Goal: Task Accomplishment & Management: Complete application form

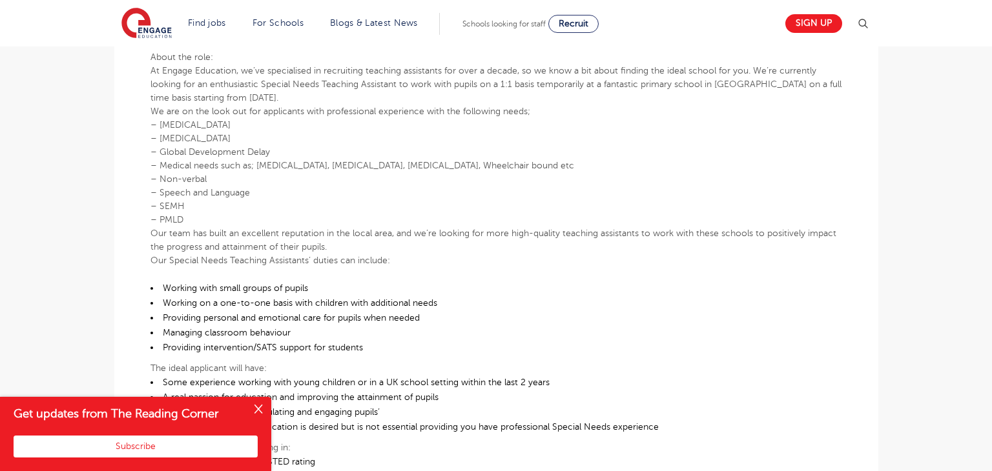
scroll to position [401, 0]
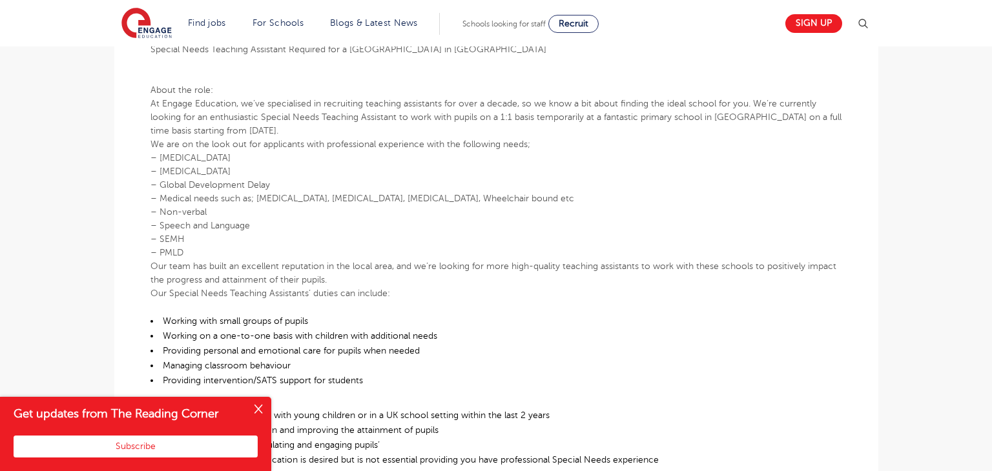
click at [727, 120] on p "At Engage Education, we’ve specialised in recruiting teaching assistants for ov…" at bounding box center [495, 117] width 691 height 41
click at [720, 117] on p "At Engage Education, we’ve specialised in recruiting teaching assistants for ov…" at bounding box center [495, 117] width 691 height 41
drag, startPoint x: 714, startPoint y: 119, endPoint x: 782, endPoint y: 123, distance: 68.5
click at [782, 123] on p "At Engage Education, we’ve specialised in recruiting teaching assistants for ov…" at bounding box center [495, 117] width 691 height 41
copy p "North Wakefield"
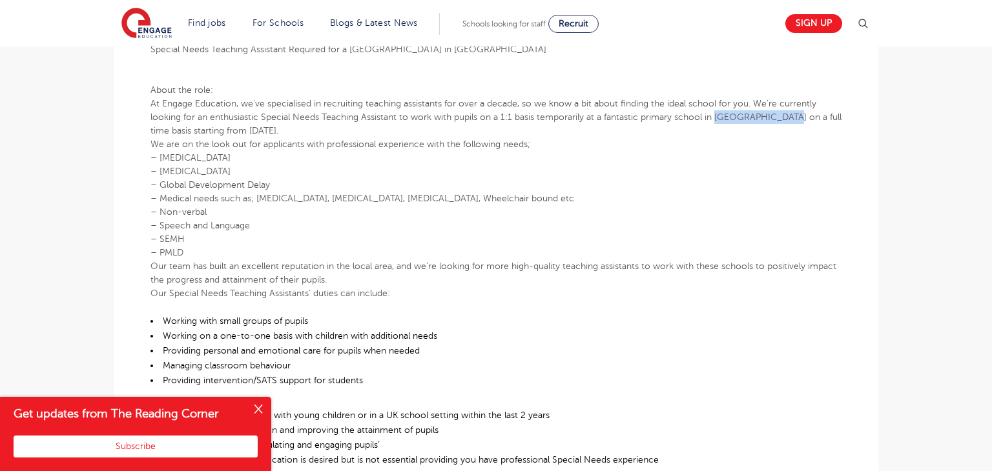
scroll to position [0, 0]
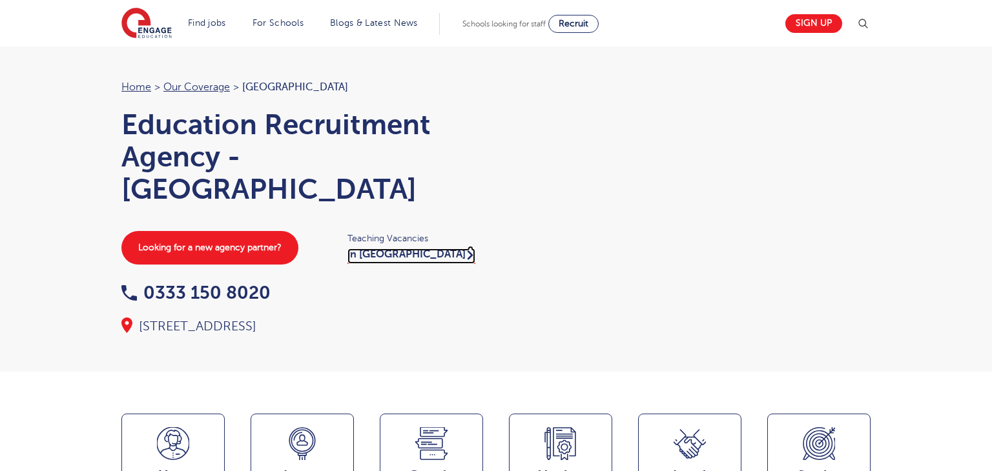
click at [391, 261] on link "in London" at bounding box center [411, 256] width 128 height 15
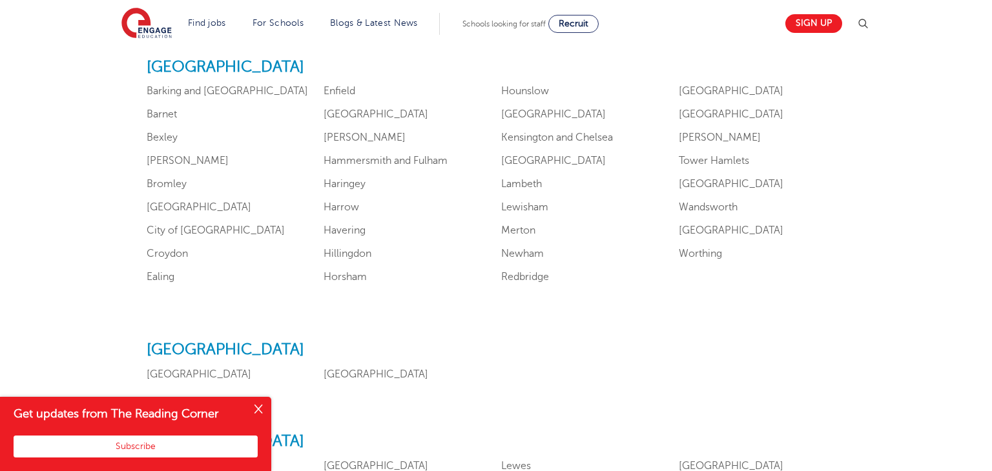
scroll to position [834, 0]
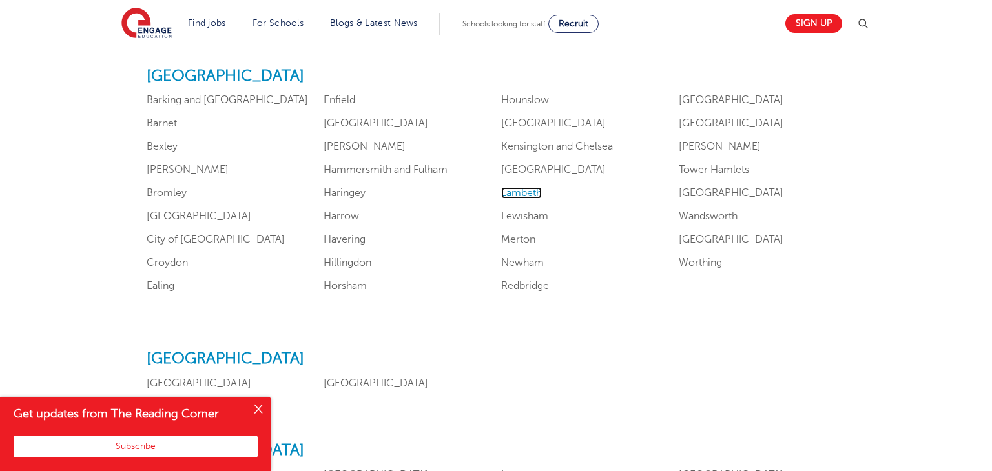
click at [529, 192] on link "Lambeth" at bounding box center [521, 193] width 41 height 12
click at [210, 239] on link "City of London" at bounding box center [216, 240] width 138 height 12
click at [517, 218] on link "Lewisham" at bounding box center [524, 216] width 47 height 12
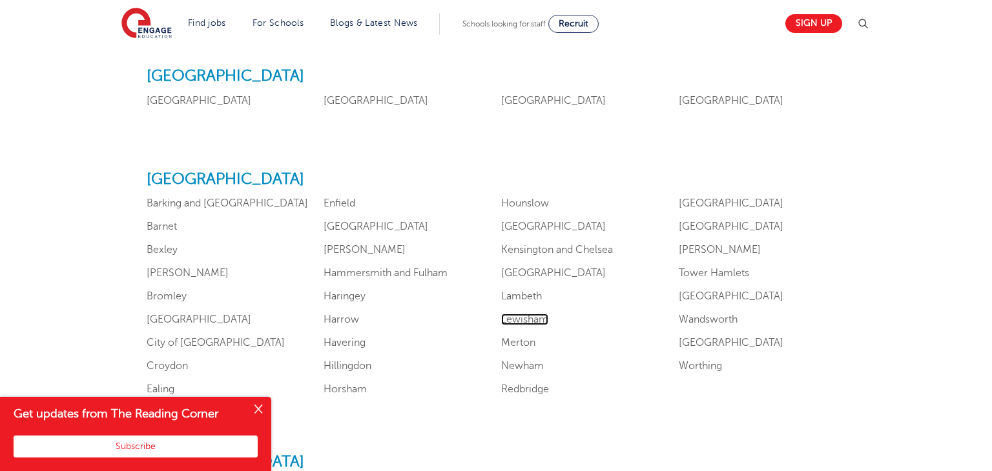
scroll to position [731, 0]
click at [260, 409] on button "Close" at bounding box center [258, 410] width 26 height 26
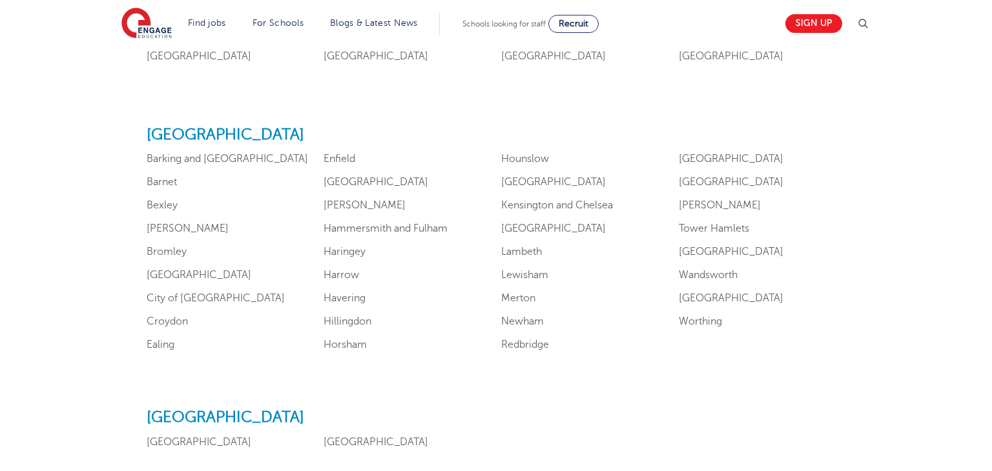
scroll to position [779, 0]
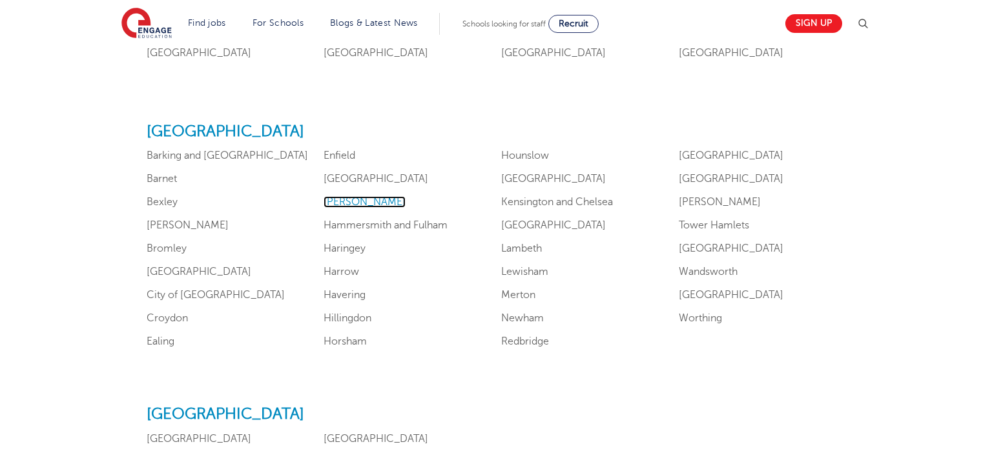
click at [349, 204] on link "Hackney" at bounding box center [364, 202] width 82 height 12
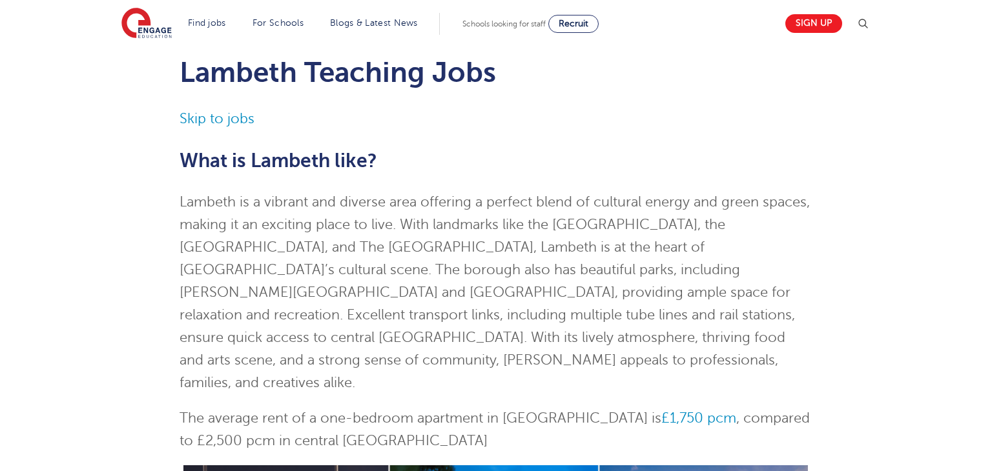
scroll to position [49, 0]
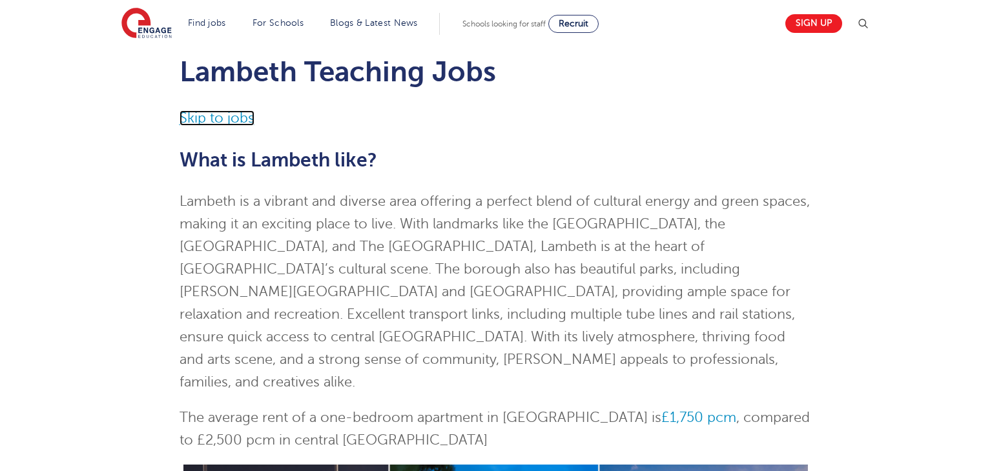
click at [240, 122] on link "Skip to jobs" at bounding box center [216, 117] width 75 height 15
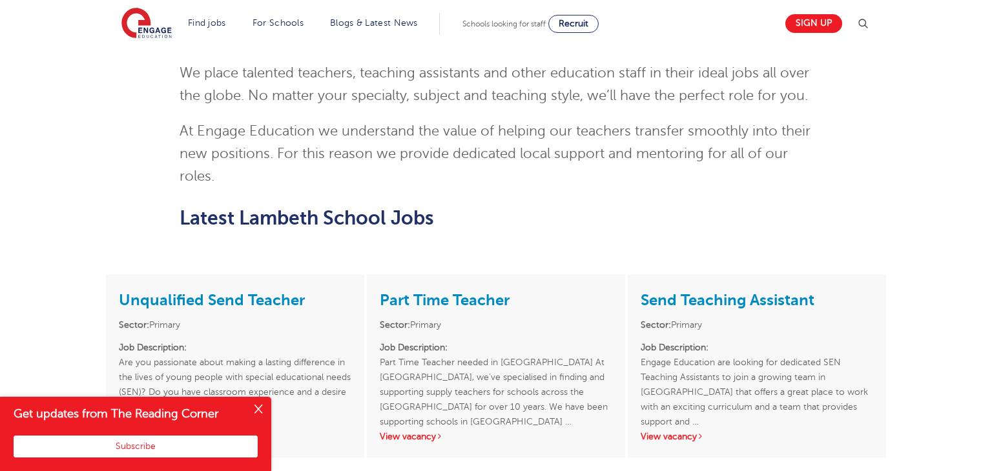
scroll to position [1376, 0]
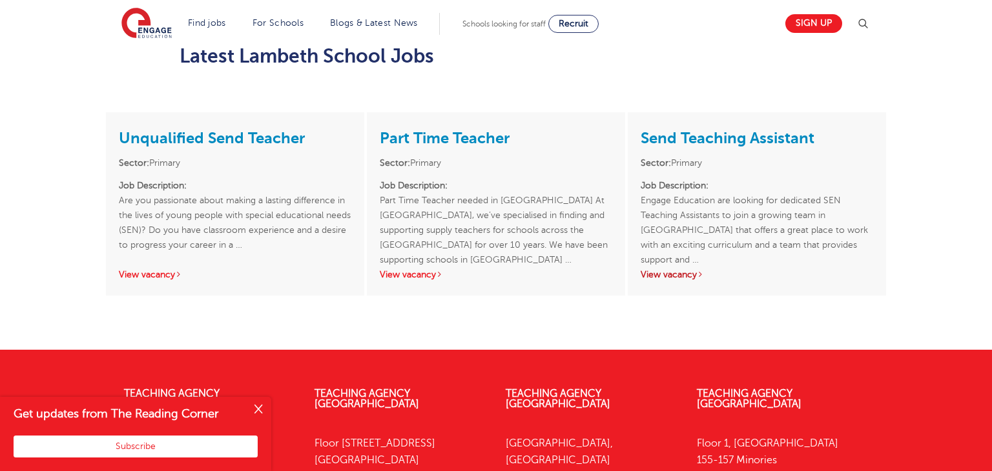
click at [680, 270] on link "View vacancy" at bounding box center [671, 275] width 63 height 10
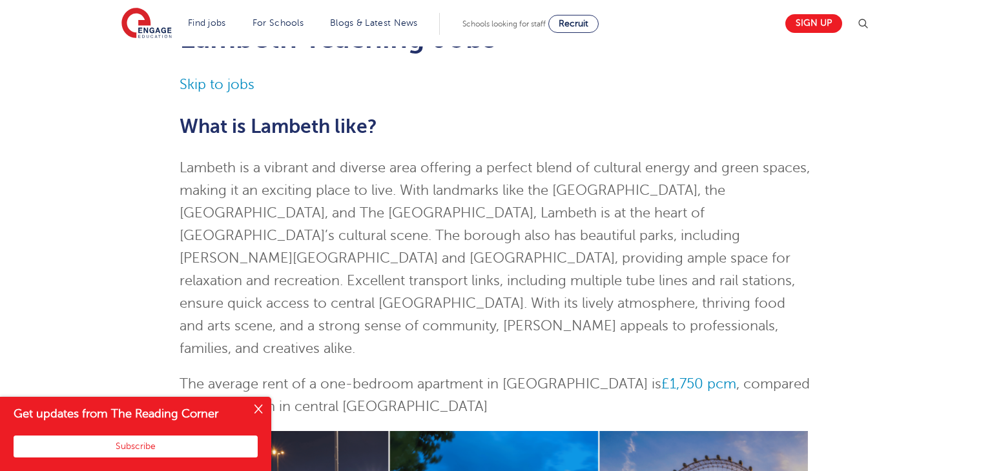
scroll to position [0, 0]
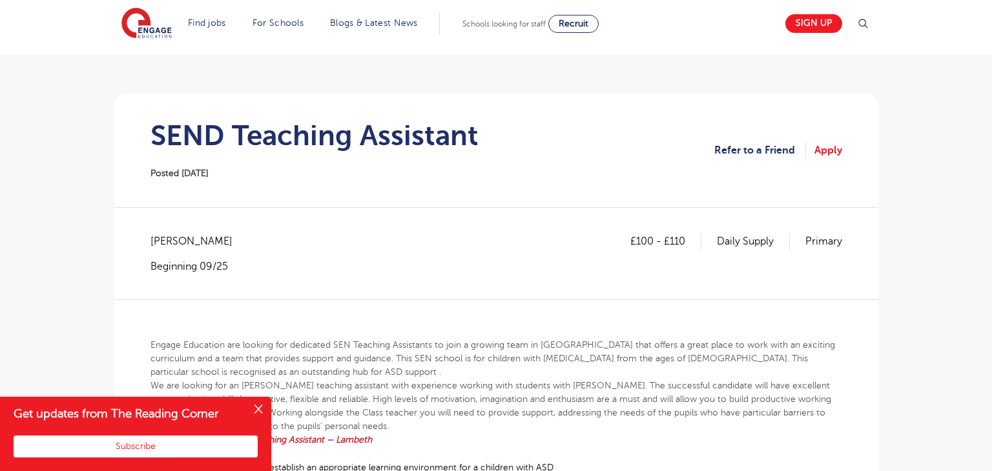
scroll to position [74, 0]
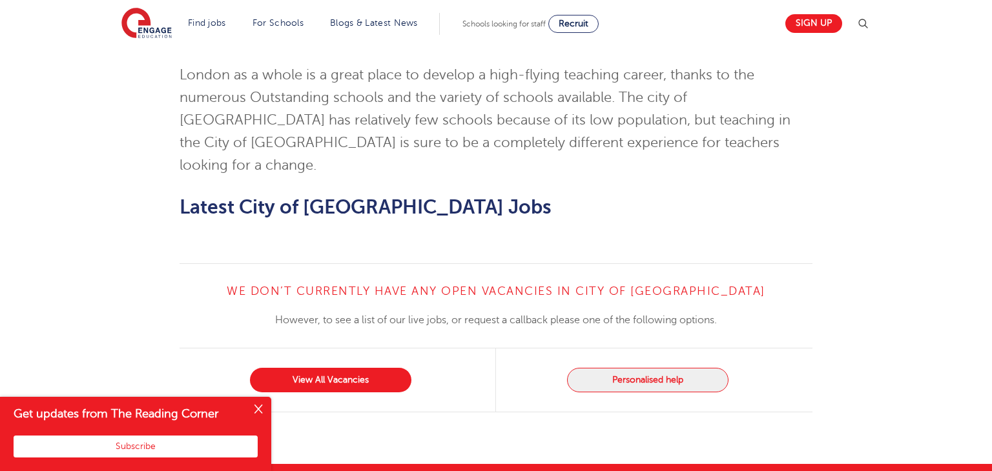
scroll to position [1171, 0]
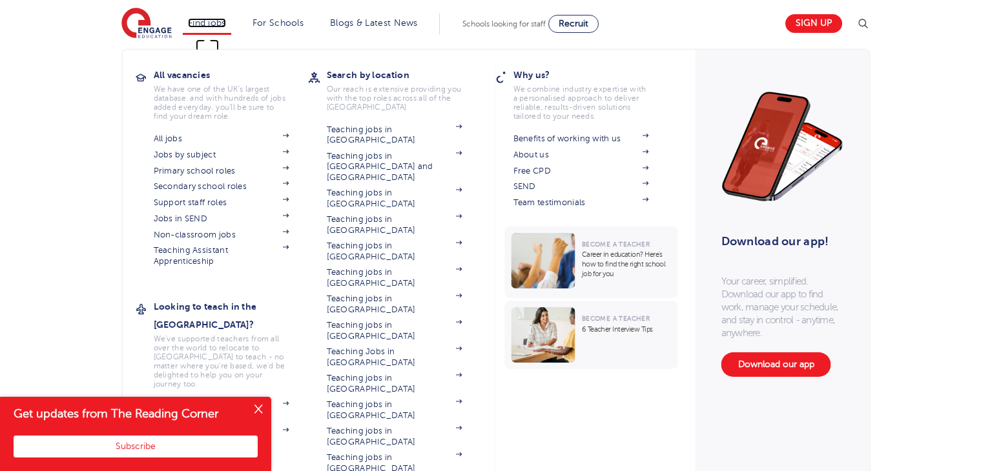
click at [205, 20] on link "Find jobs" at bounding box center [207, 23] width 38 height 10
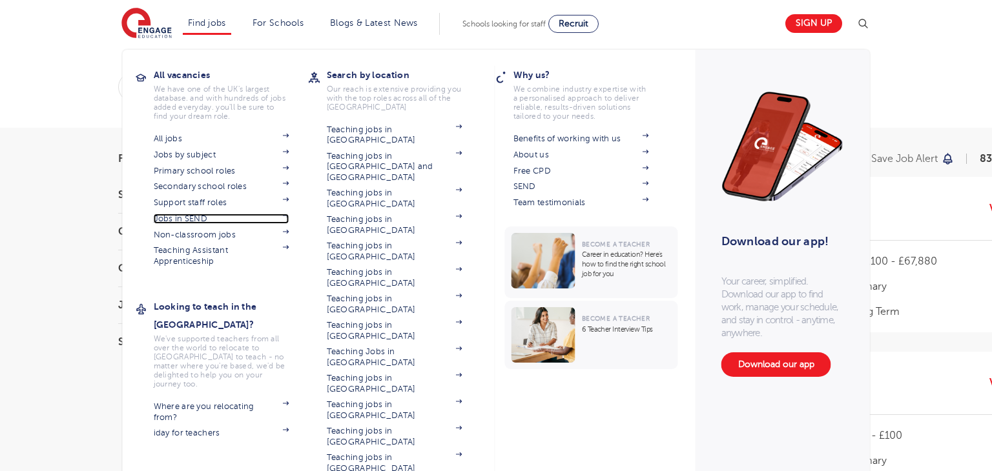
click at [286, 218] on span at bounding box center [279, 219] width 19 height 10
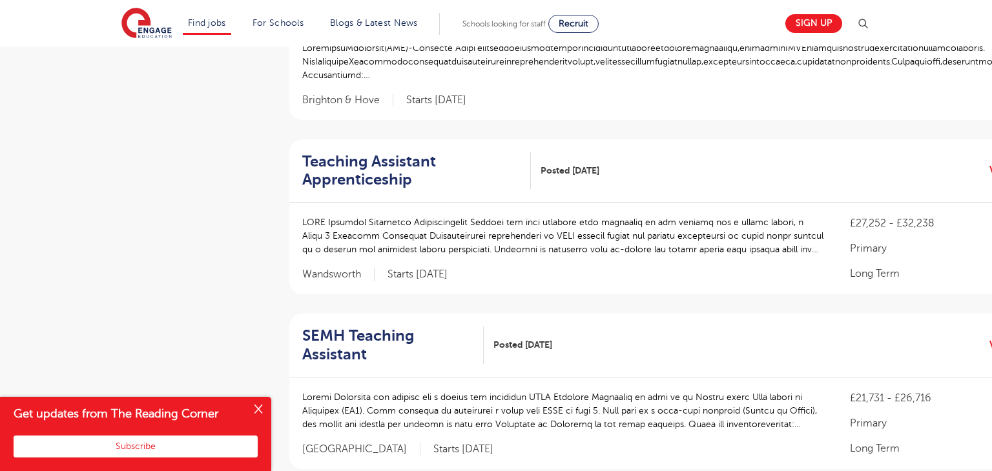
scroll to position [719, 0]
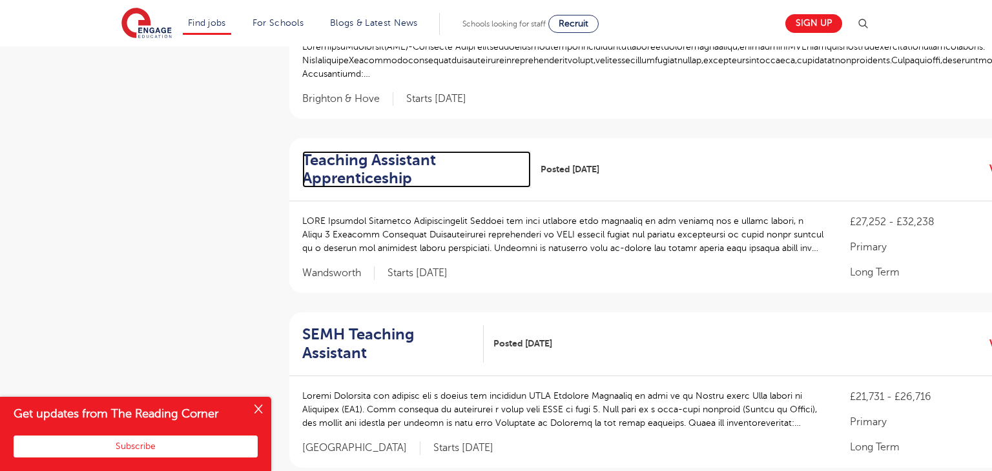
click at [395, 159] on h2 "Teaching Assistant Apprenticeship" at bounding box center [411, 169] width 218 height 37
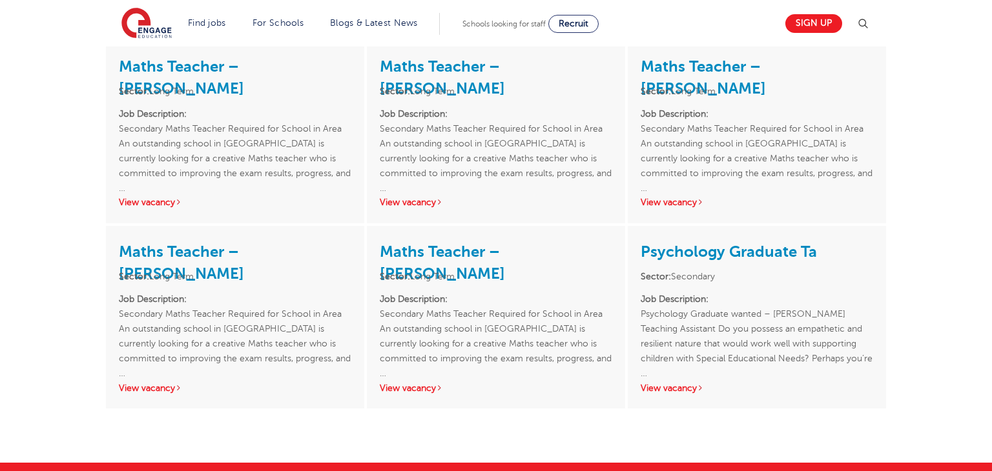
scroll to position [2466, 0]
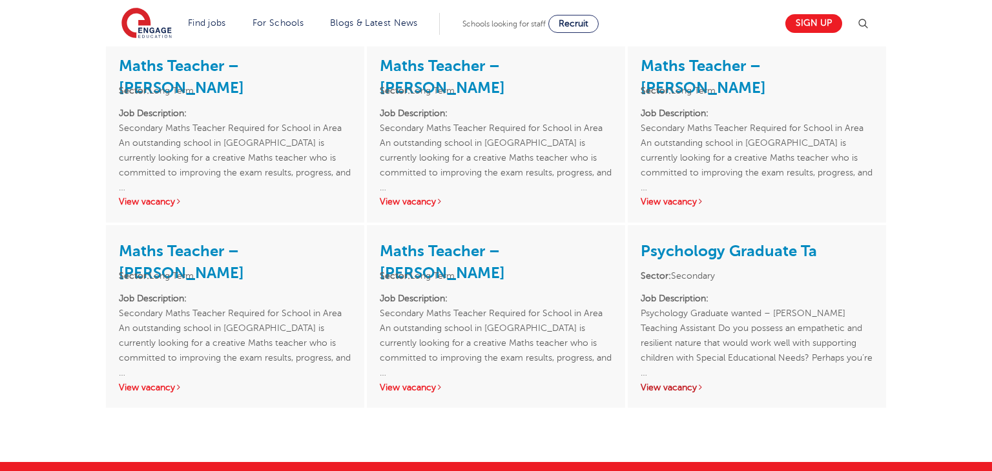
click at [700, 383] on link "View vacancy" at bounding box center [671, 388] width 63 height 10
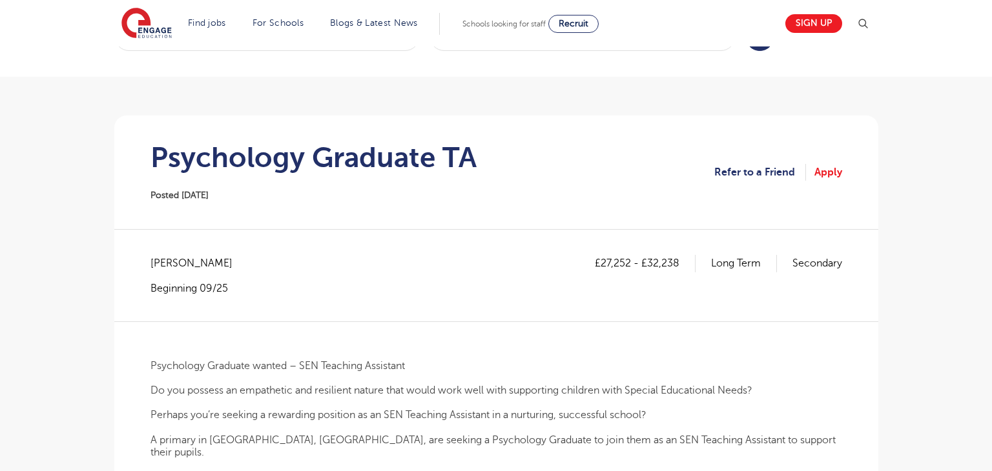
scroll to position [43, 0]
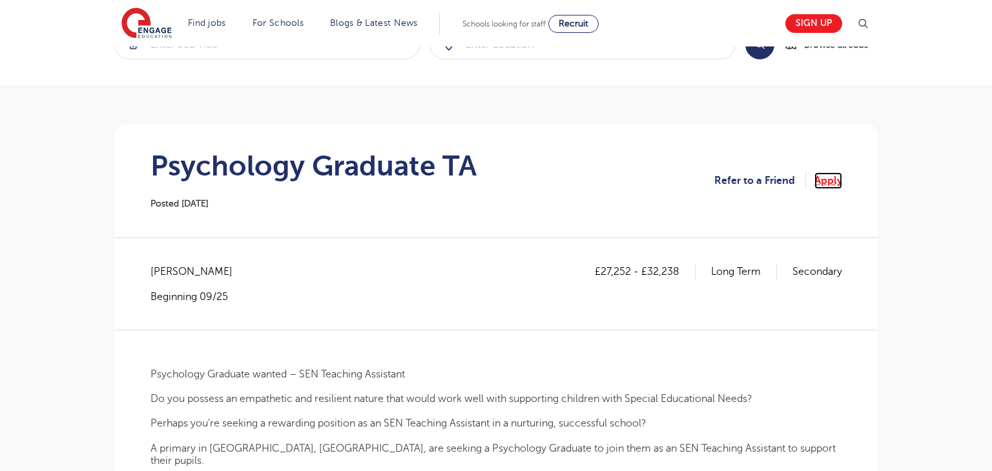
click at [827, 179] on link "Apply" at bounding box center [828, 180] width 28 height 17
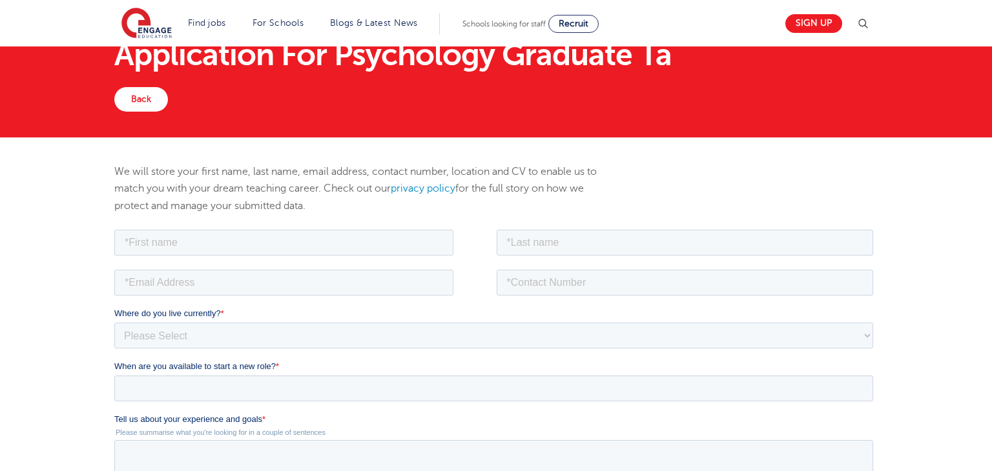
scroll to position [45, 0]
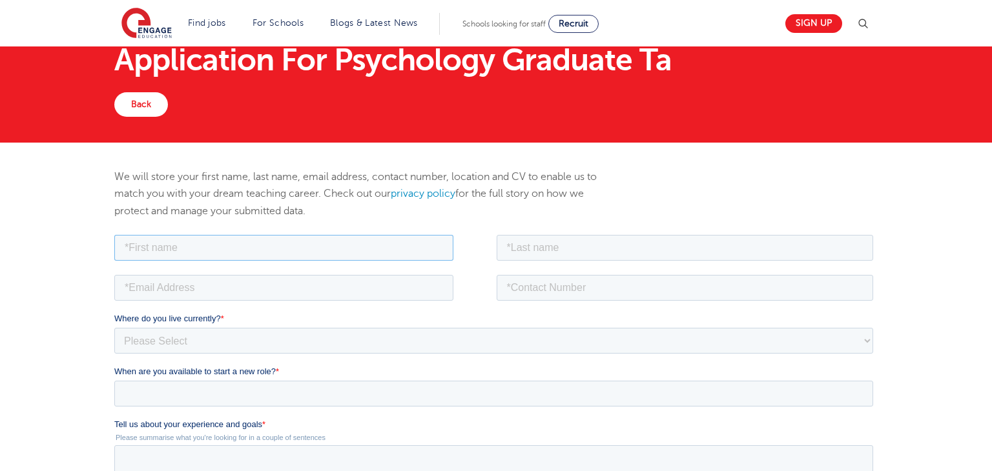
click at [135, 246] on input "text" at bounding box center [283, 247] width 339 height 26
type input "Oksana"
click at [507, 250] on input "text" at bounding box center [684, 247] width 377 height 26
type input "Vitkovska"
click at [134, 292] on input "email" at bounding box center [283, 287] width 339 height 26
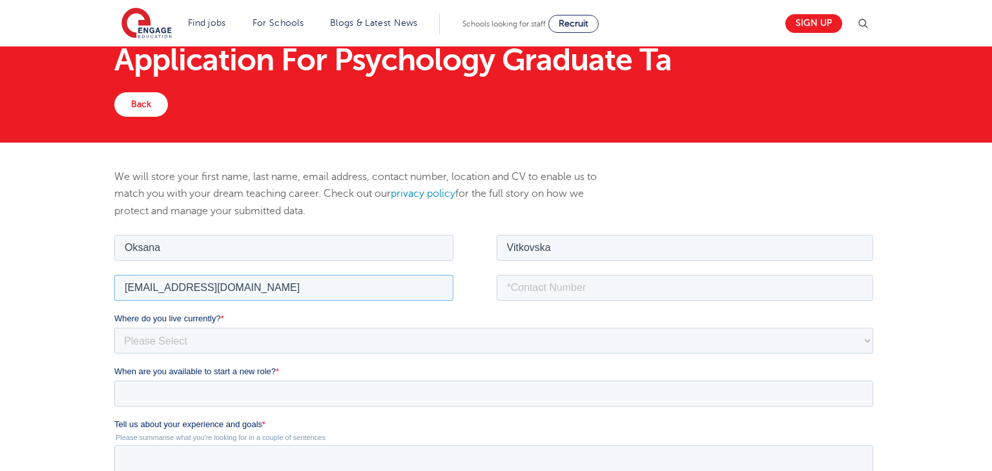
type input "[EMAIL_ADDRESS][DOMAIN_NAME]"
click at [508, 292] on input "tel" at bounding box center [684, 287] width 377 height 26
type input "+447446455128"
click at [134, 342] on select "Please Select UK Canada Ireland Australia New Zealand Europe USA South Africa J…" at bounding box center [493, 340] width 758 height 26
select select "UK"
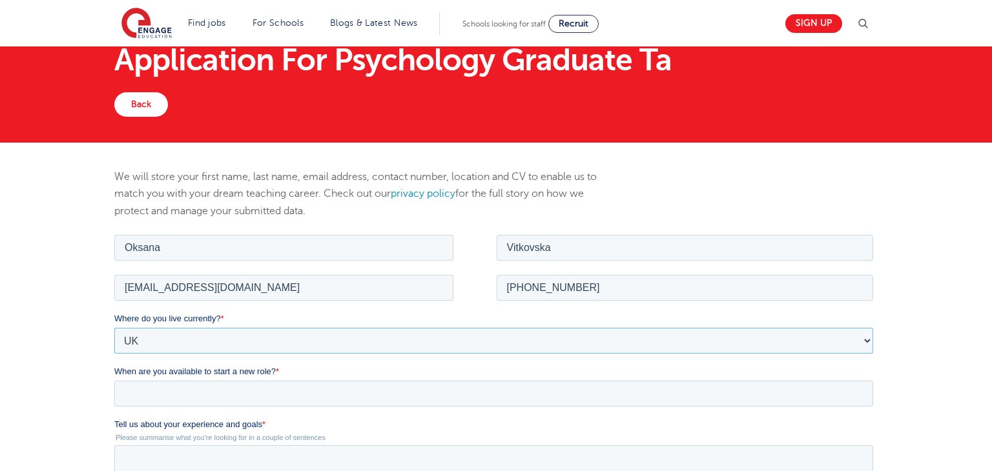
click at [114, 327] on select "Please Select UK Canada Ireland Australia New Zealand Europe USA South Africa J…" at bounding box center [493, 340] width 758 height 26
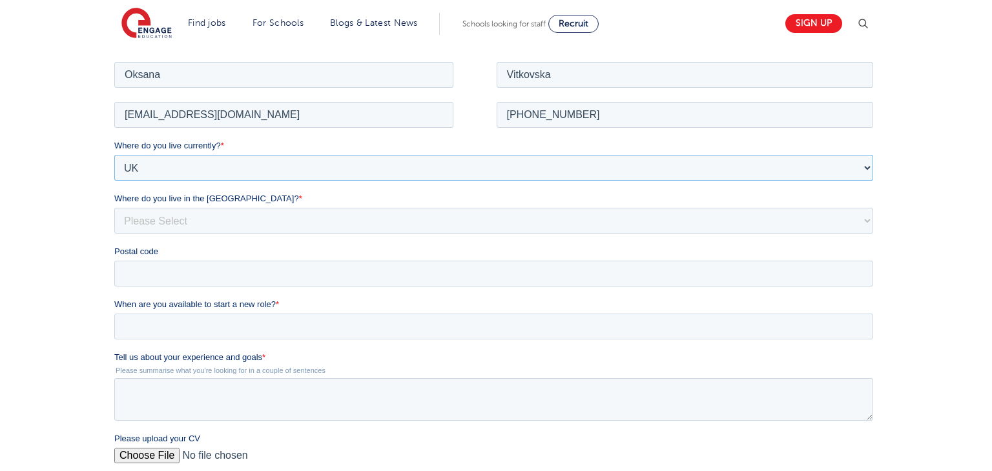
scroll to position [219, 0]
click at [192, 220] on select "Please Select Overseas Barnsley Bedfordshire Berkshire Bournemouth Bracknell Fo…" at bounding box center [493, 218] width 758 height 26
select select "London"
click at [114, 205] on select "Please Select Overseas Barnsley Bedfordshire Berkshire Bournemouth Bracknell Fo…" at bounding box center [493, 218] width 758 height 26
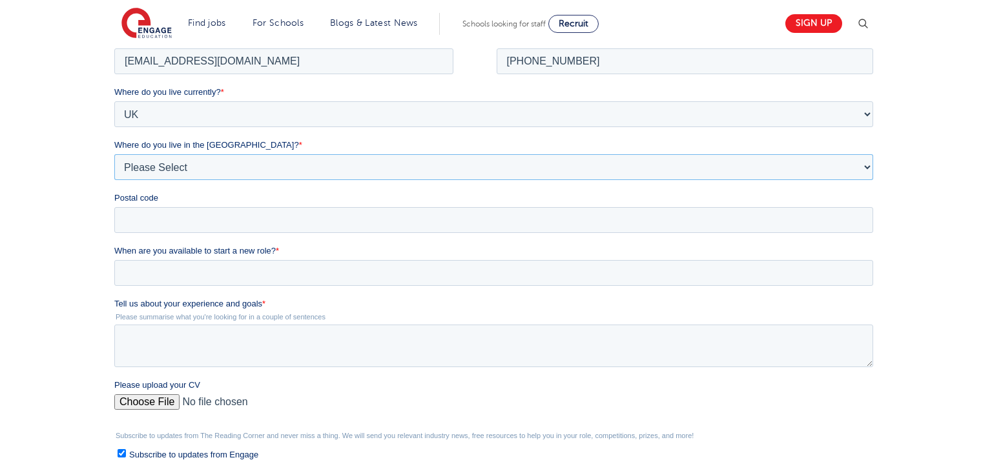
scroll to position [286, 0]
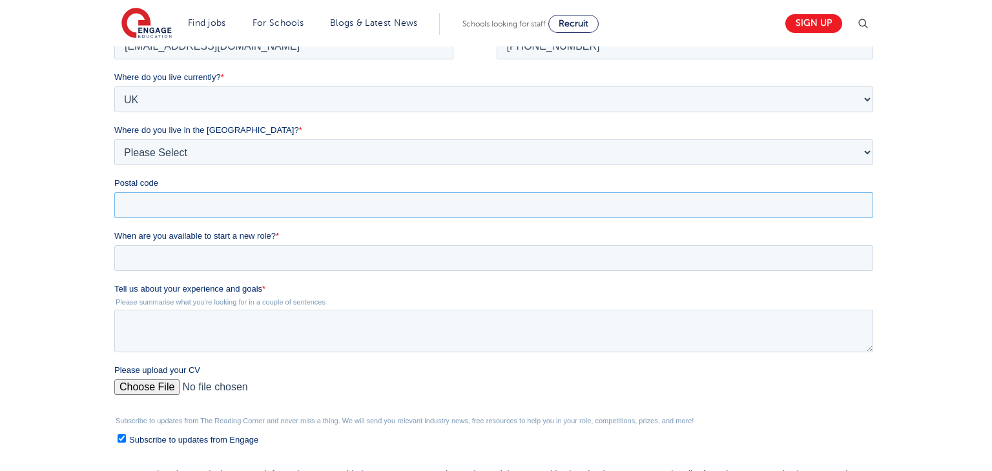
click at [210, 210] on input "Postal code" at bounding box center [493, 205] width 758 height 26
type input "AW9 6UG"
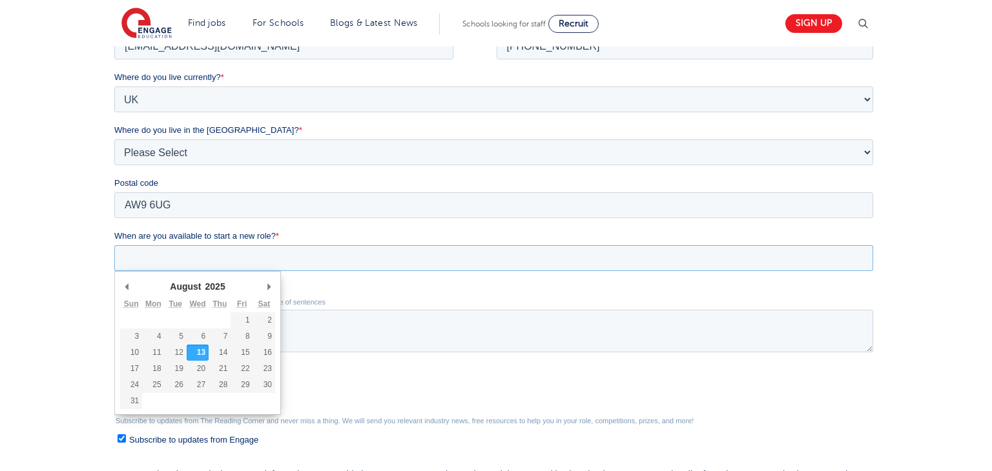
click at [193, 260] on input "When are you available to start a new role? *" at bounding box center [493, 258] width 758 height 26
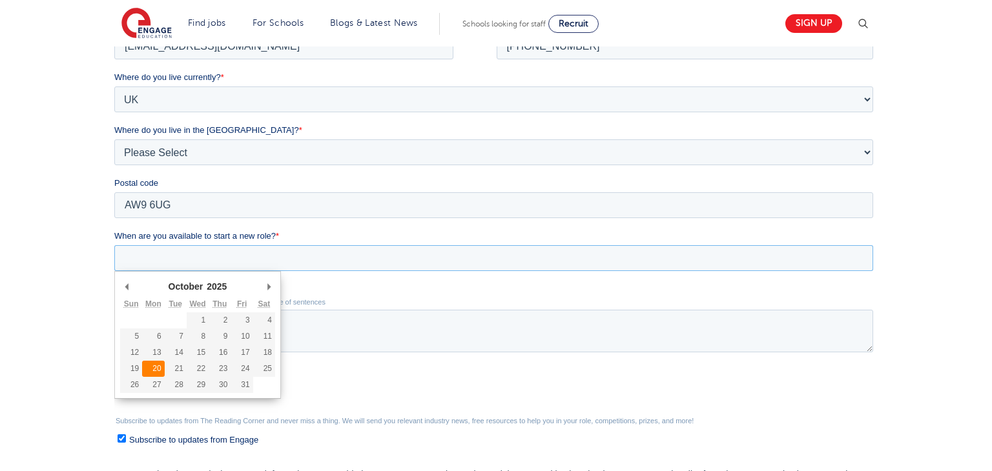
type div "2025-10-20"
type input "2025/10/20"
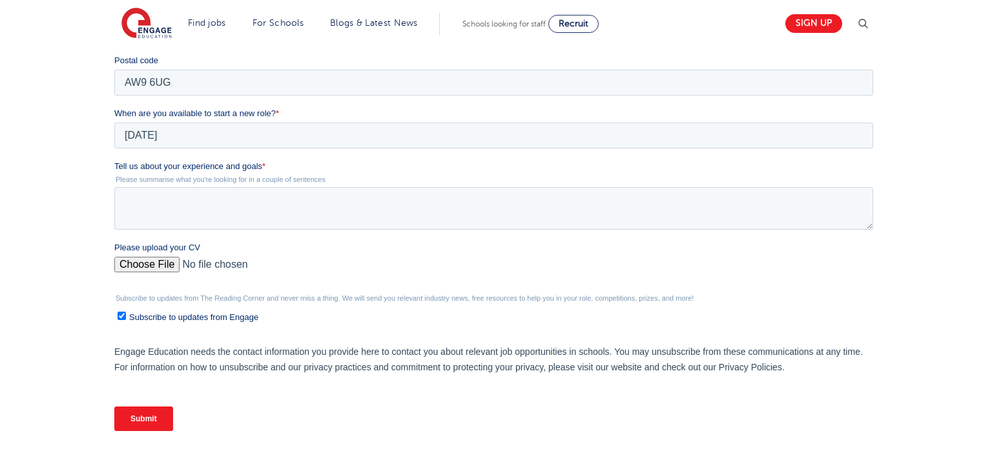
scroll to position [412, 0]
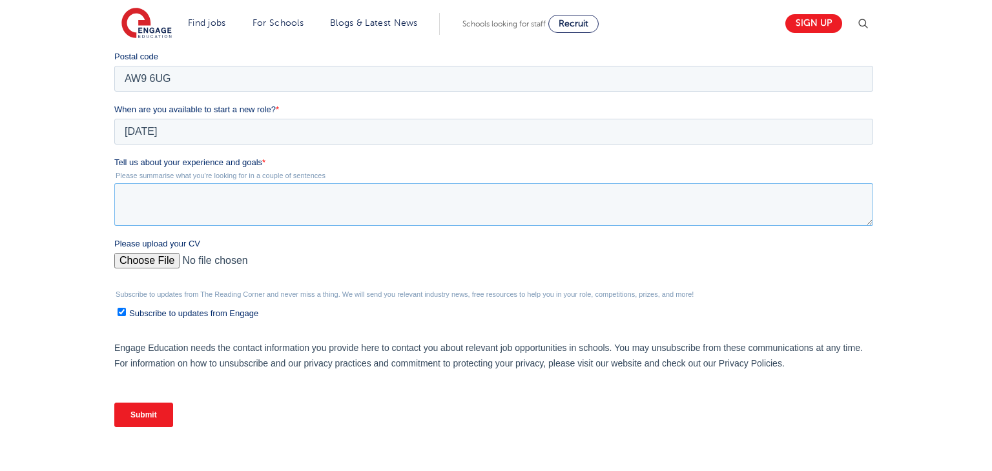
click at [129, 202] on textarea "Tell us about your experience and goals *" at bounding box center [493, 204] width 758 height 43
click at [122, 198] on textarea "Tell us about your experience and goals *" at bounding box center [493, 204] width 758 height 43
type textarea "I"
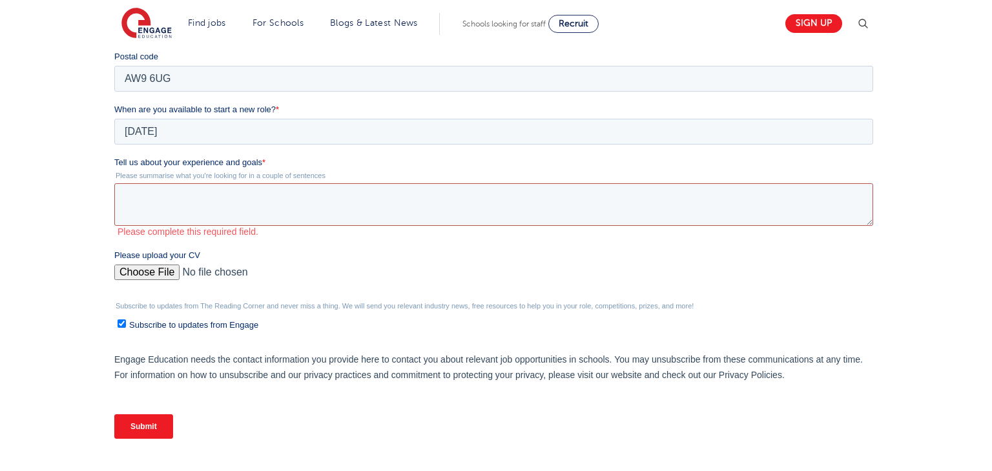
paste textarea "I am [PERSON_NAME], a [MEDICAL_DATA] from [GEOGRAPHIC_DATA], [GEOGRAPHIC_DATA].…"
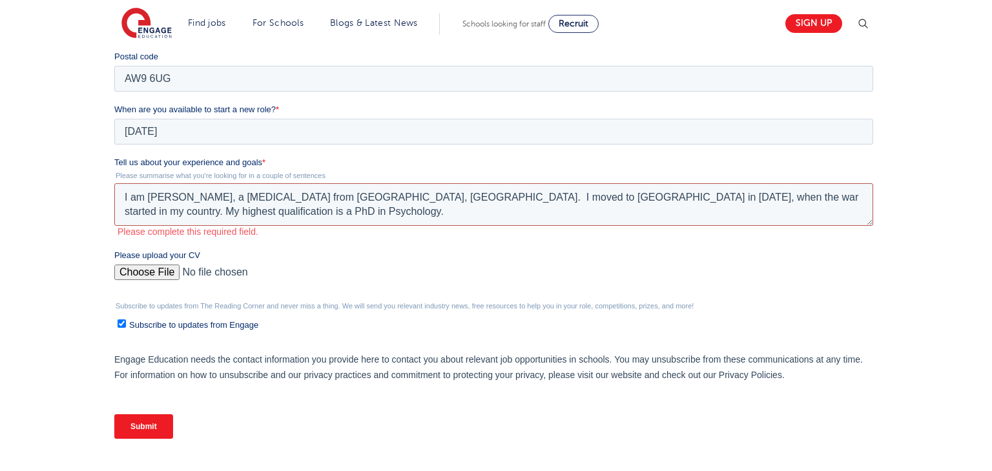
scroll to position [6, 0]
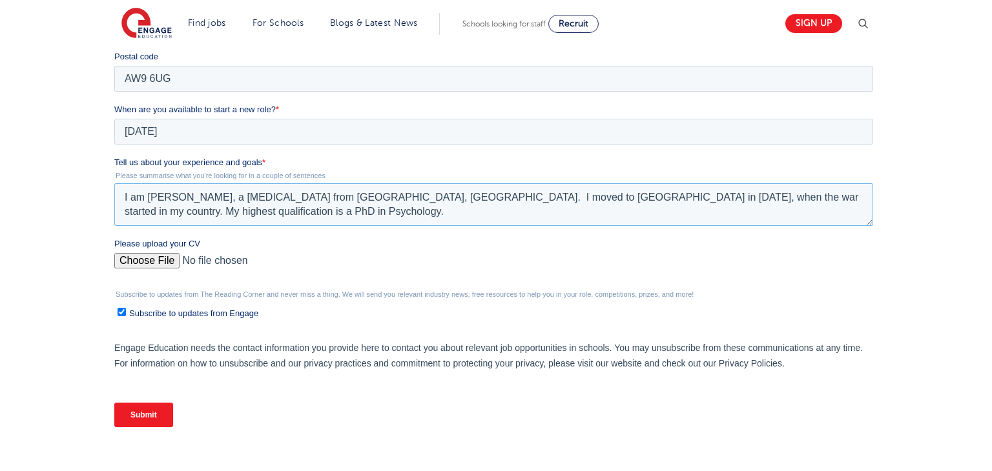
click at [232, 195] on textarea "I am [PERSON_NAME], a [MEDICAL_DATA] from [GEOGRAPHIC_DATA], [GEOGRAPHIC_DATA].…" at bounding box center [493, 204] width 758 height 43
click at [306, 198] on textarea "I am a [MEDICAL_DATA] from [GEOGRAPHIC_DATA], [GEOGRAPHIC_DATA]. I moved to [GE…" at bounding box center [493, 204] width 758 height 43
click at [844, 197] on textarea "I am a psychologist from Kyiv, Ukraine. I moved to London in May 2022, when the…" at bounding box center [493, 204] width 758 height 43
paste textarea "This qualification: “Candidate of Psychological Science in Pedagogic and Age Ps…"
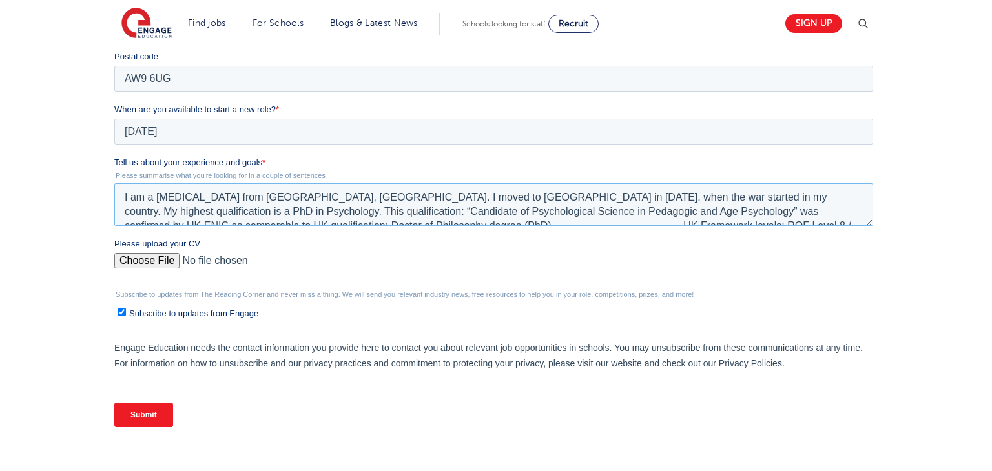
scroll to position [21, 0]
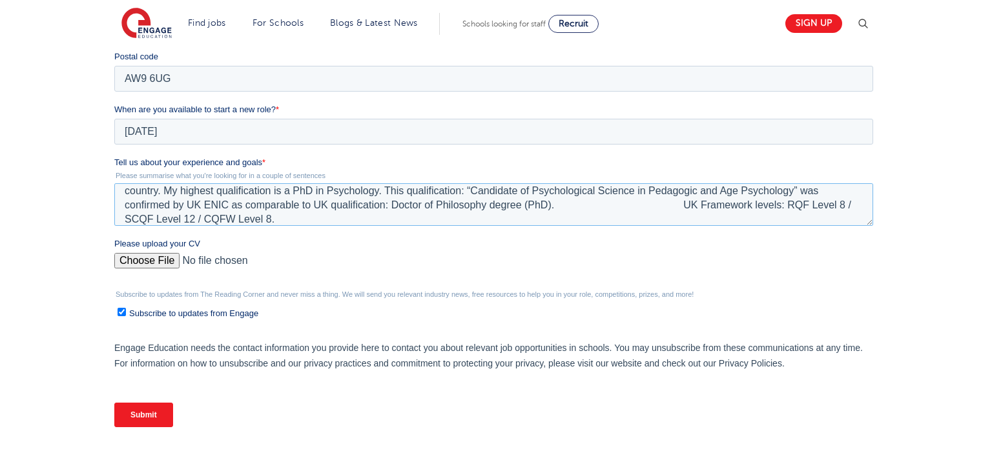
click at [319, 214] on textarea "I am a psychologist from Kyiv, Ukraine. I moved to London in May 2022, when the…" at bounding box center [493, 204] width 758 height 43
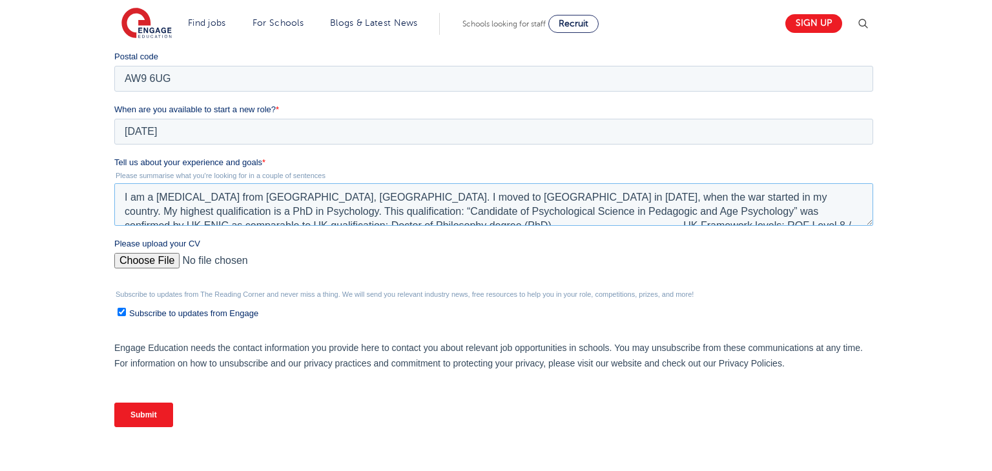
click at [514, 212] on textarea "I am a psychologist from Kyiv, Ukraine. I moved to London in May 2022, when the…" at bounding box center [493, 204] width 758 height 43
click at [758, 212] on textarea "I am a psychologist from Kyiv, Ukraine. I moved to London in May 2022, when the…" at bounding box center [493, 204] width 758 height 43
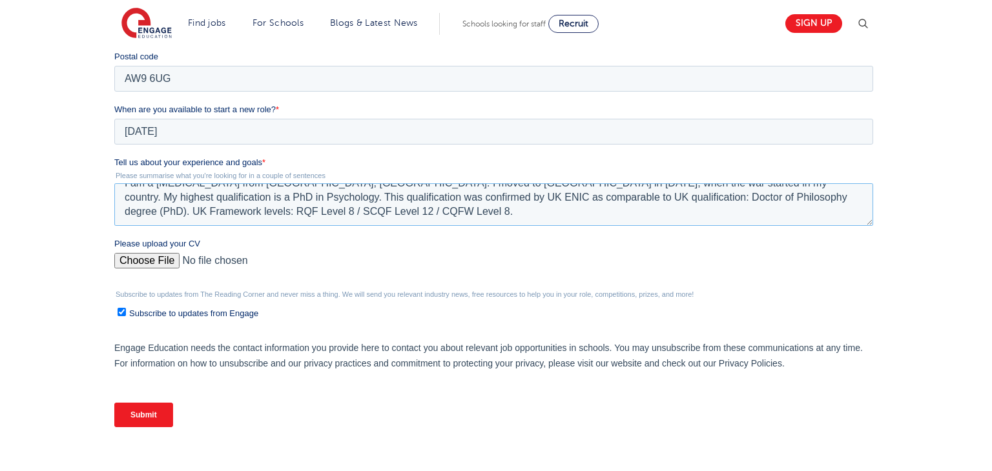
scroll to position [25, 0]
click at [220, 203] on textarea "I am a psychologist from Kyiv, Ukraine. I moved to London in May 2022, when the…" at bounding box center [493, 204] width 758 height 43
paste textarea "For the last three years I have been working at Chelsea Hall School for SEN chi…"
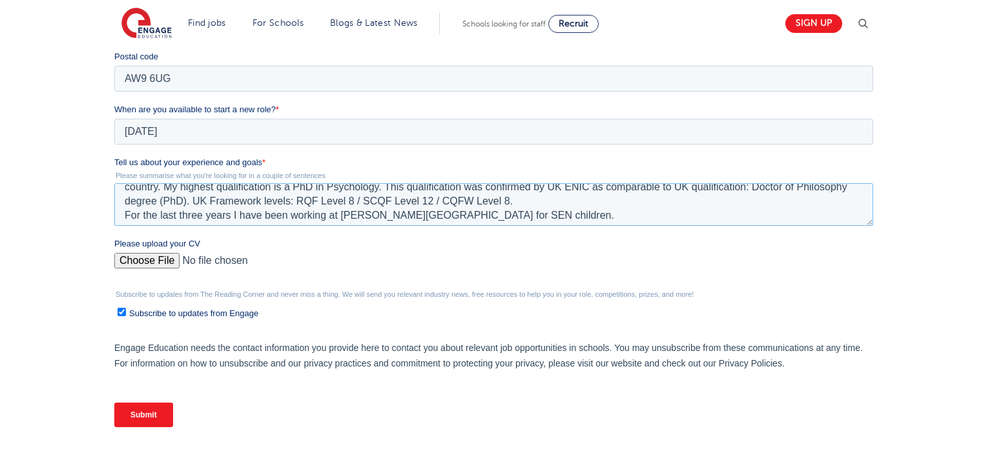
paste textarea "In my current role I support children who face a range of cognitive, physical, …"
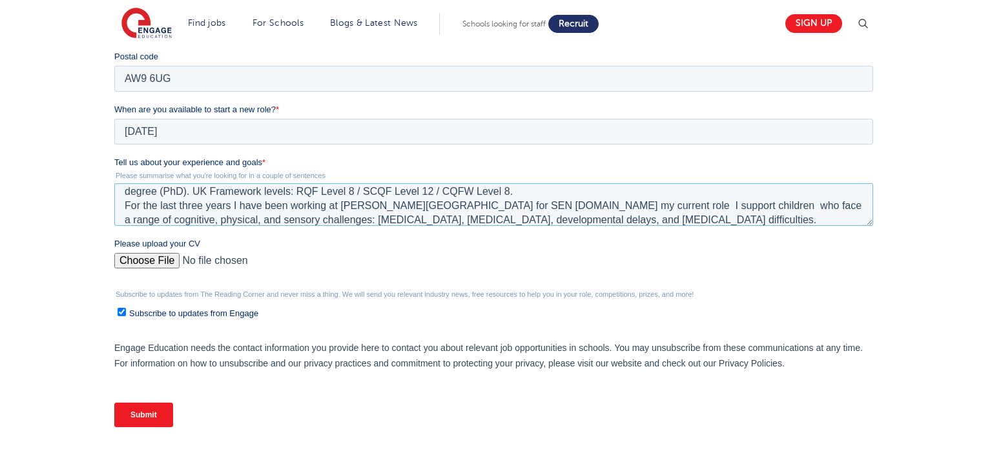
paste textarea "I assist them with daily school routines—such as dressing, toileting, using cut…"
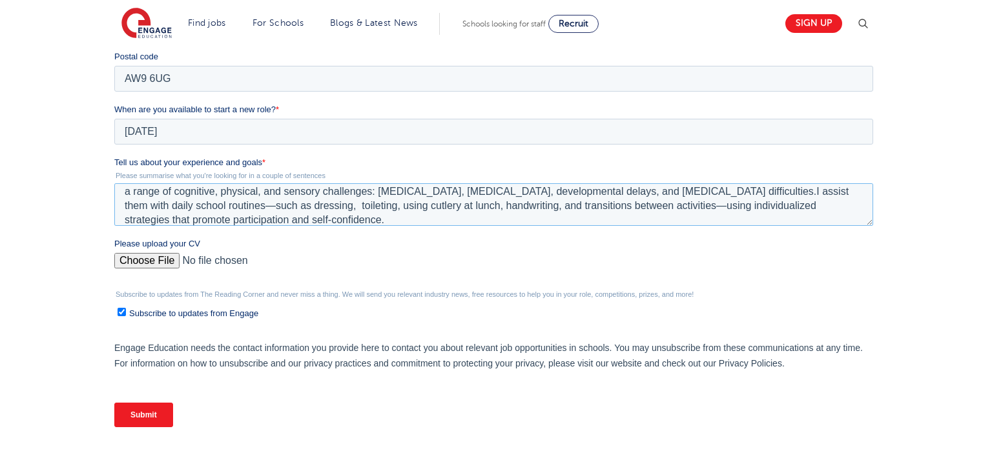
click at [535, 207] on textarea "I am a psychologist from Kyiv, Ukraine. I moved to London in May 2022, when the…" at bounding box center [493, 204] width 758 height 43
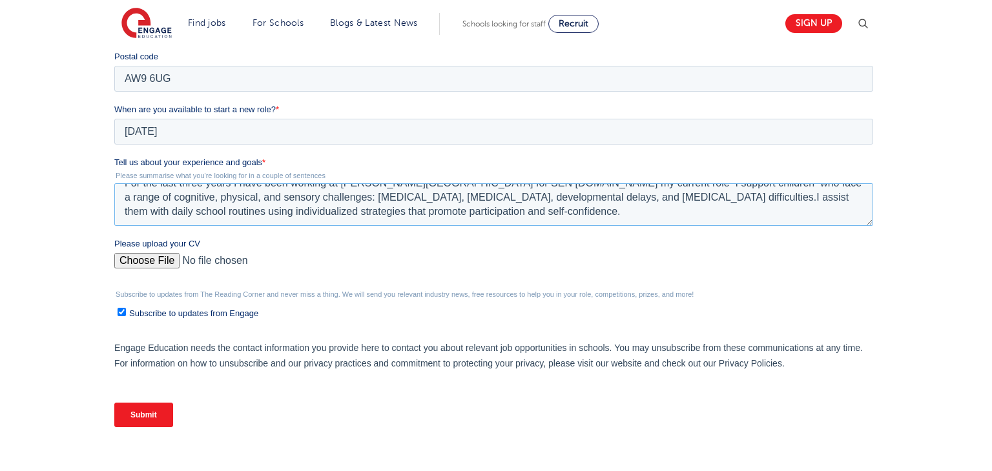
click at [452, 205] on textarea "I am a psychologist from Kyiv, Ukraine. I moved to London in May 2022, when the…" at bounding box center [493, 204] width 758 height 43
paste textarea "I collaborate closely with teachers, speech and language therapists, and occupa…"
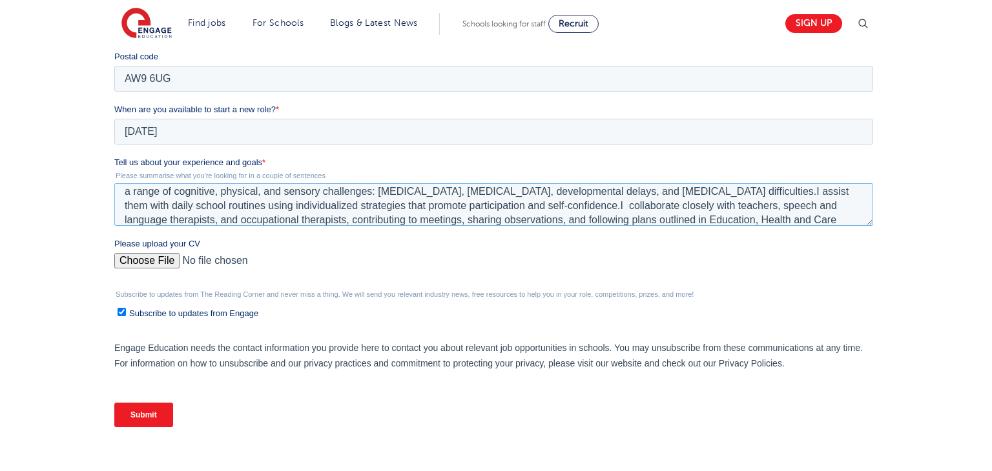
scroll to position [77, 0]
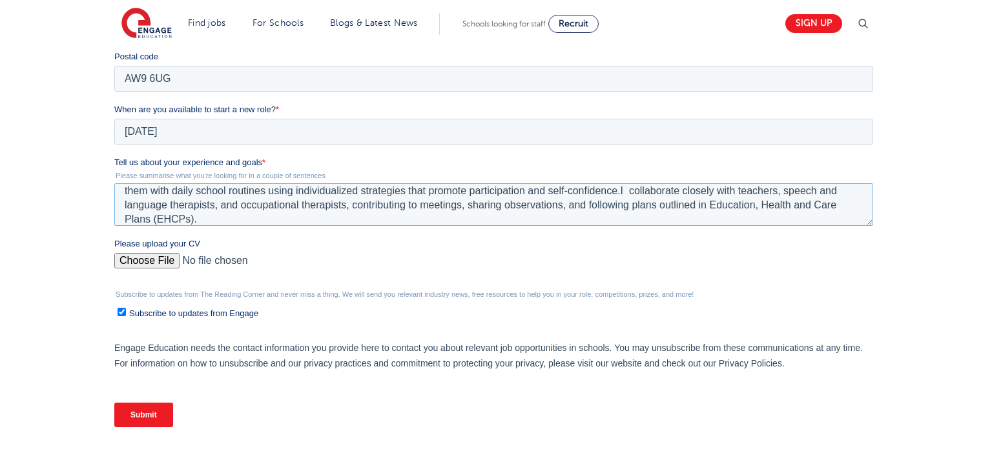
paste textarea "I am especially interested in working with CEN children . I want to further my …"
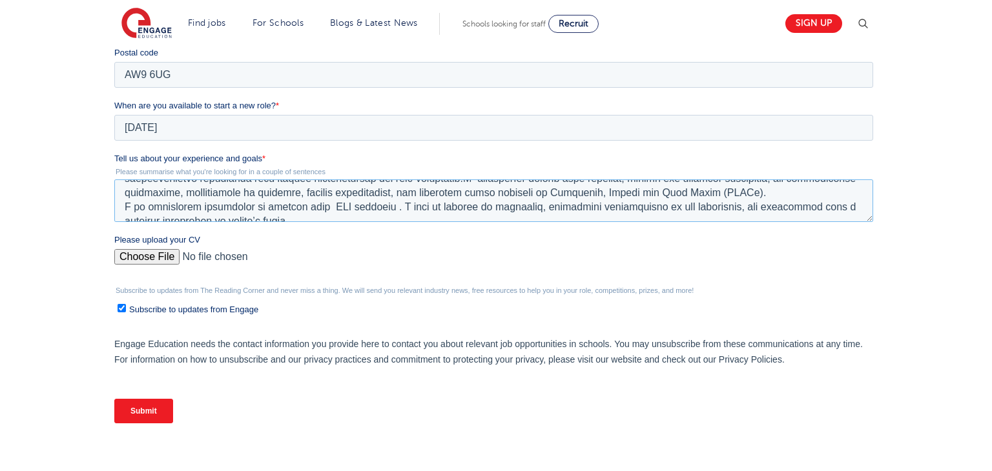
scroll to position [85, 0]
click at [325, 207] on textarea "Tell us about your experience and goals *" at bounding box center [493, 200] width 758 height 43
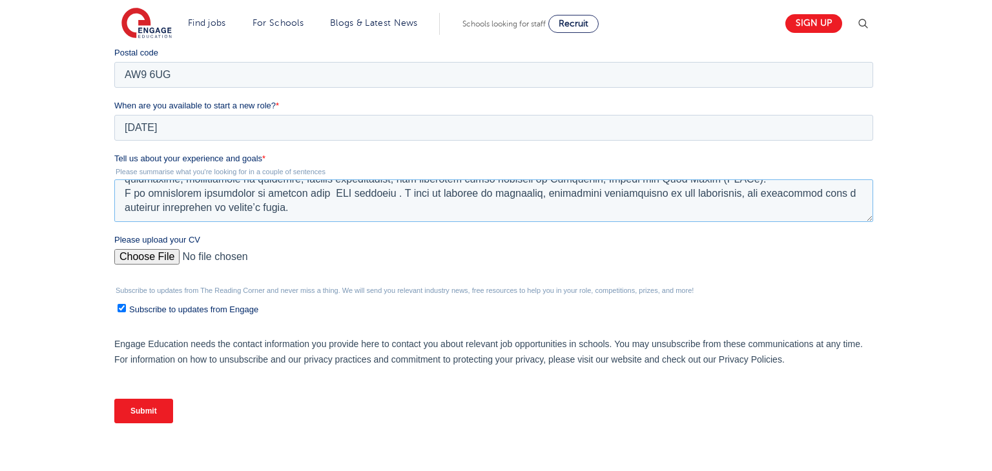
scroll to position [127, 0]
type textarea "I am a psychologist from Kyiv, Ukraine. I moved to London in May 2022, when the…"
click at [172, 260] on input "Please upload your CV" at bounding box center [493, 262] width 758 height 26
type input "C:\fakepath\Copy of Oksana VitkovskaCV-1 (1) (1).docx"
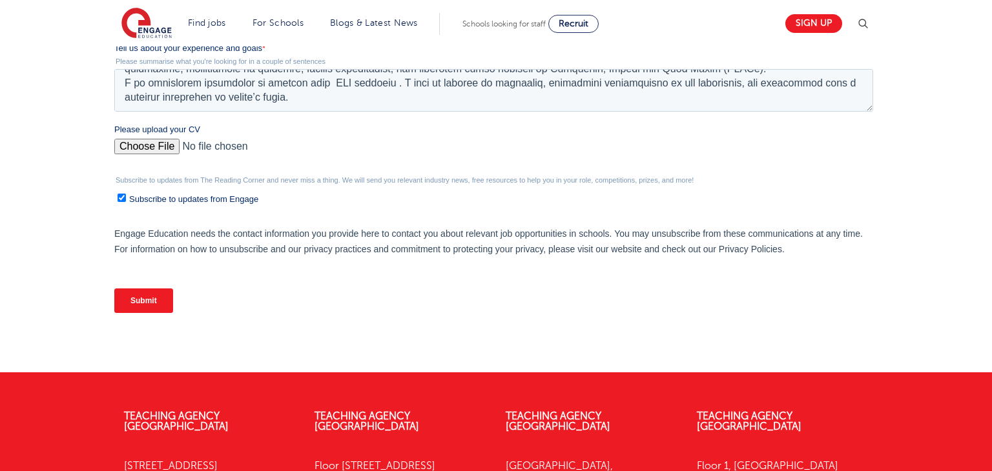
scroll to position [546, 0]
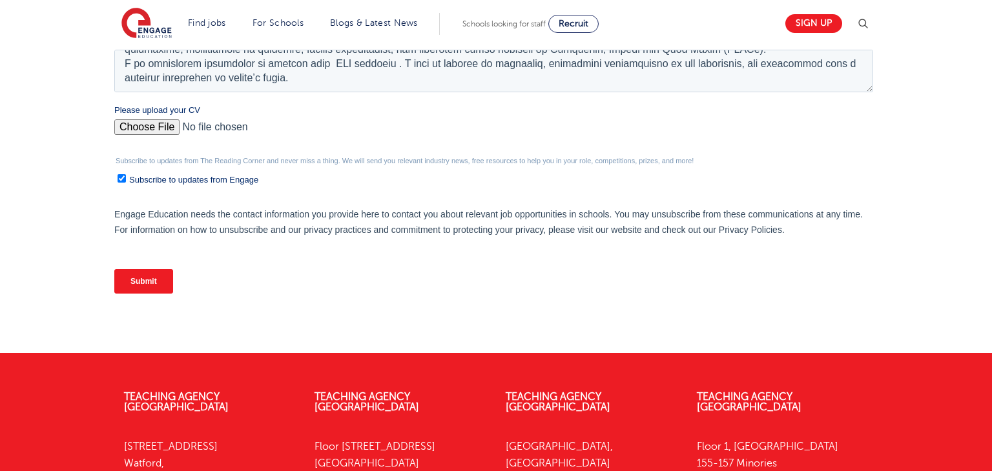
click at [152, 283] on input "Submit" at bounding box center [143, 281] width 59 height 25
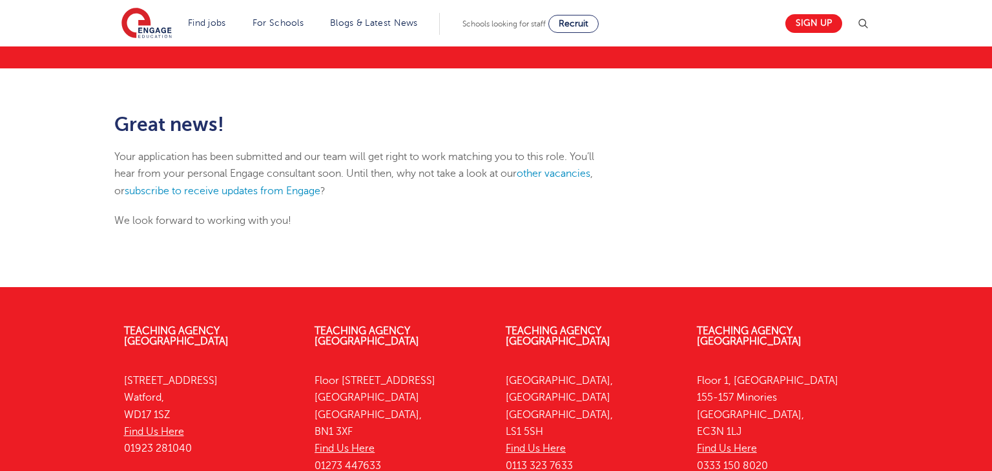
scroll to position [127, 0]
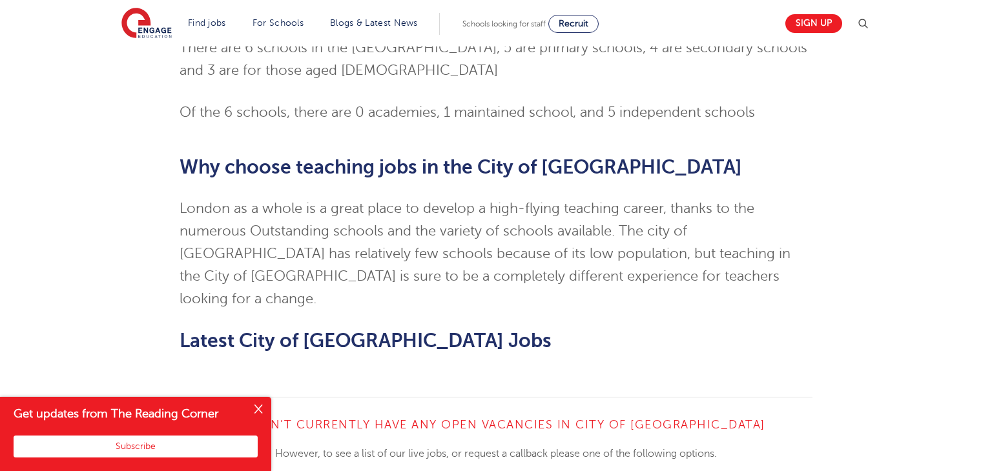
scroll to position [1030, 0]
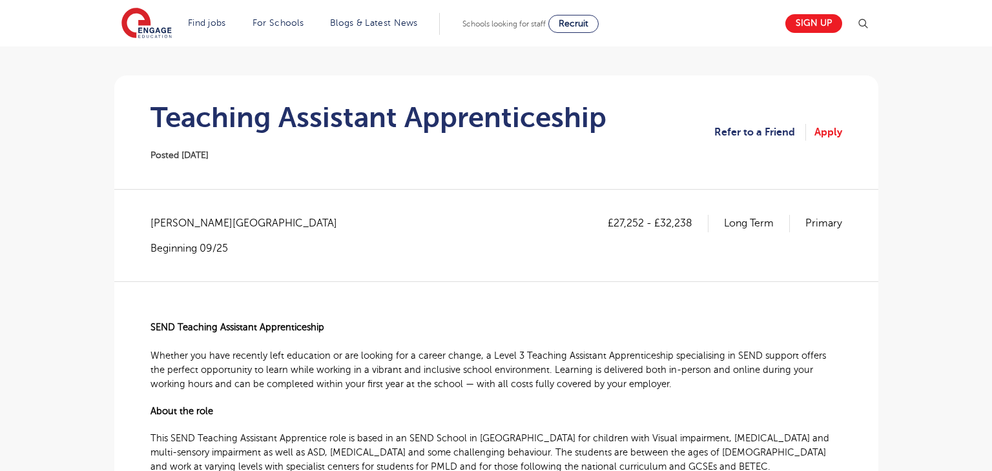
scroll to position [92, 0]
click at [828, 133] on link "Apply" at bounding box center [828, 131] width 28 height 17
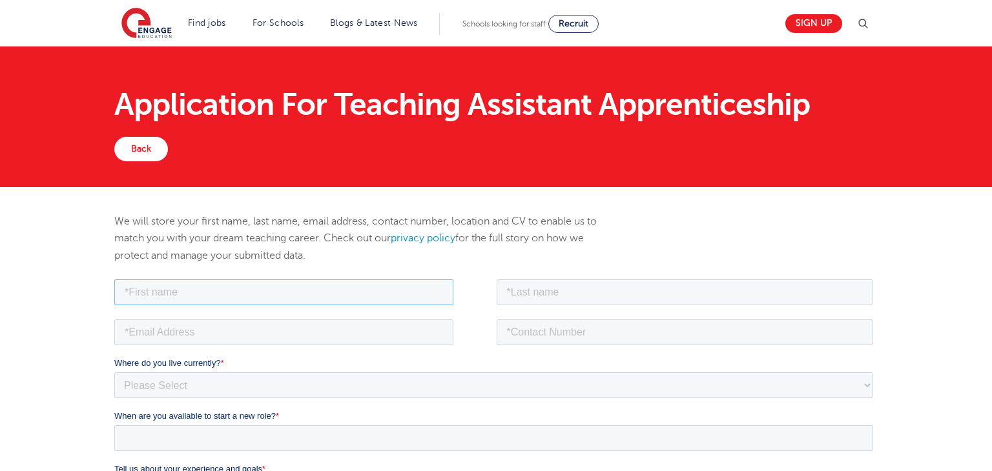
click at [126, 292] on input "text" at bounding box center [283, 292] width 339 height 26
type input "Oksana"
click at [505, 296] on input "text" at bounding box center [684, 292] width 377 height 26
type input "Vitkovska"
click at [166, 336] on input "email" at bounding box center [283, 332] width 339 height 26
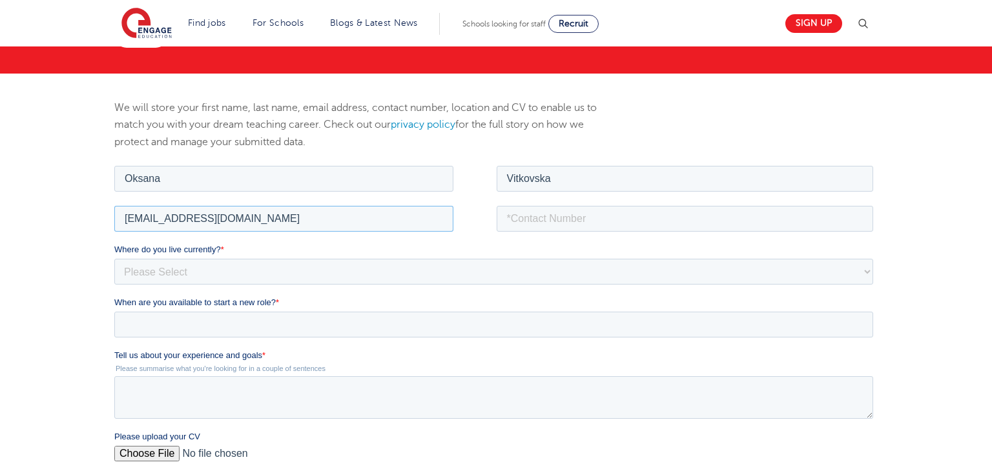
scroll to position [117, 0]
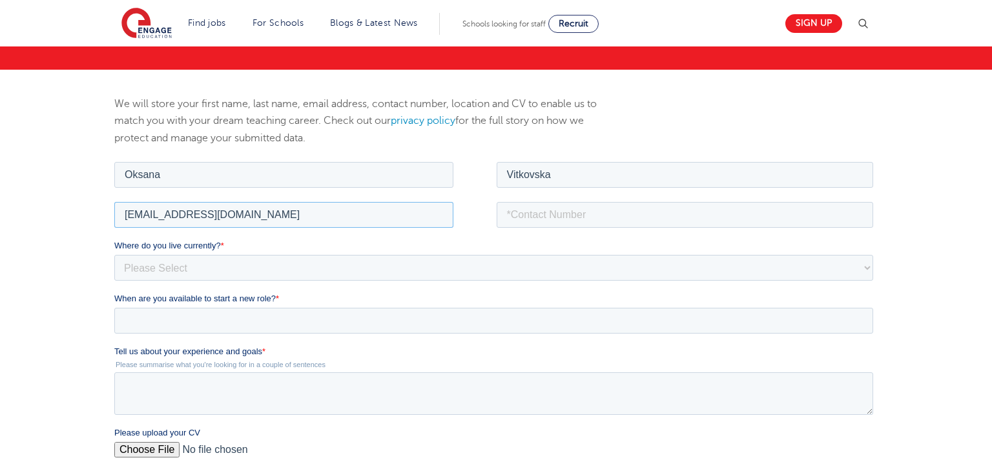
type input "oksana_vitkovska@hotmail.com"
click at [524, 216] on input "tel" at bounding box center [684, 214] width 377 height 26
type input "+447446455128"
click at [165, 269] on select "Please Select UK Canada Ireland Australia New Zealand Europe USA South Africa J…" at bounding box center [493, 267] width 758 height 26
select select "UK"
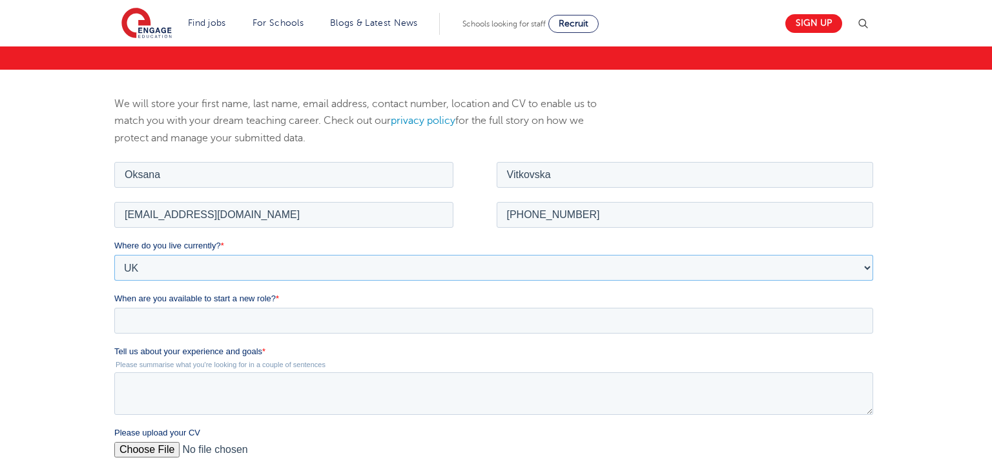
click at [114, 254] on select "Please Select UK Canada Ireland Australia New Zealand Europe USA South Africa J…" at bounding box center [493, 267] width 758 height 26
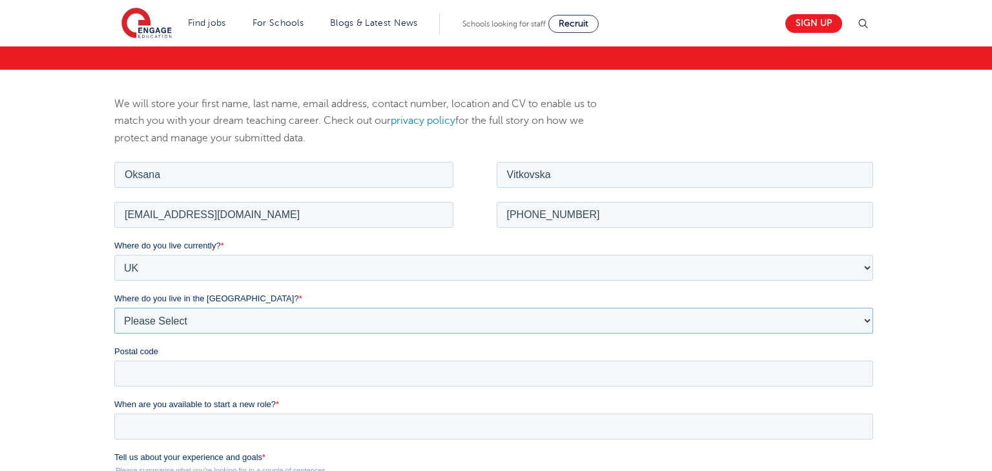
click at [146, 320] on select "Please Select Overseas Barnsley Bedfordshire Berkshire Bournemouth Bracknell Fo…" at bounding box center [493, 320] width 758 height 26
select select "London"
click at [114, 307] on select "Please Select Overseas Barnsley Bedfordshire Berkshire Bournemouth Bracknell Fo…" at bounding box center [493, 320] width 758 height 26
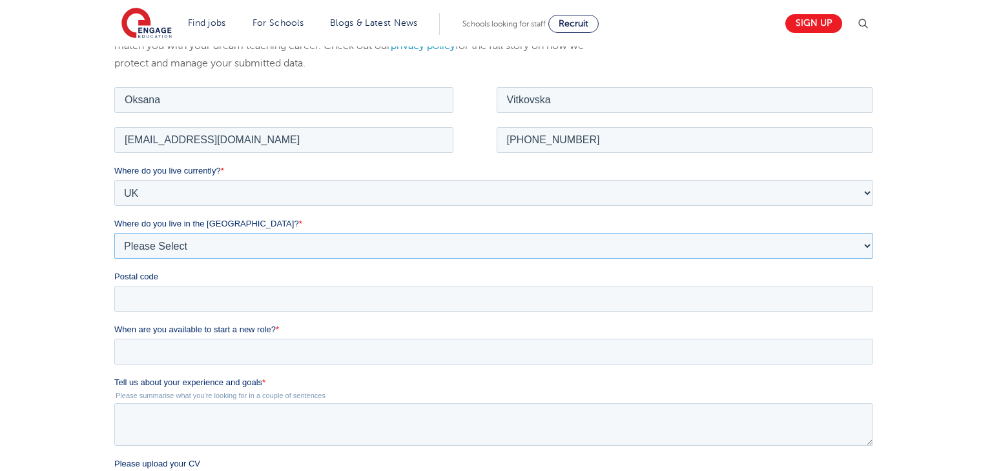
scroll to position [195, 0]
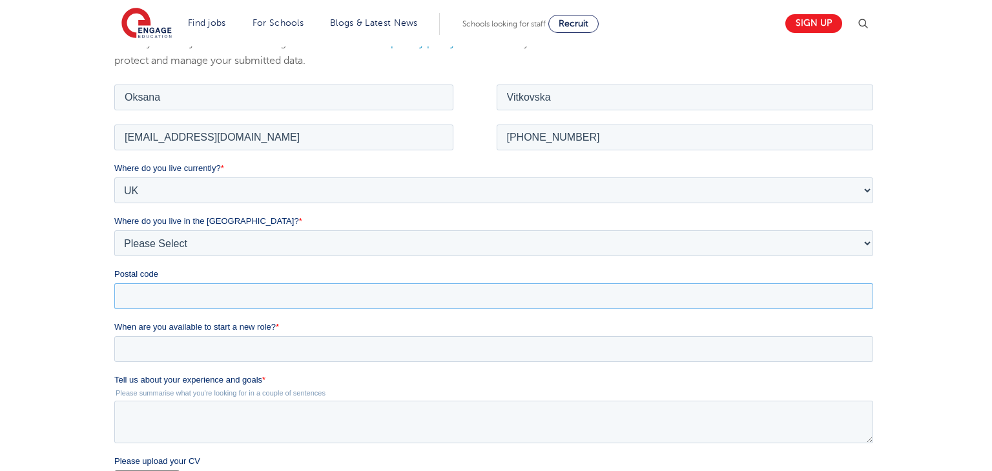
click at [134, 296] on input "Postal code" at bounding box center [493, 296] width 758 height 26
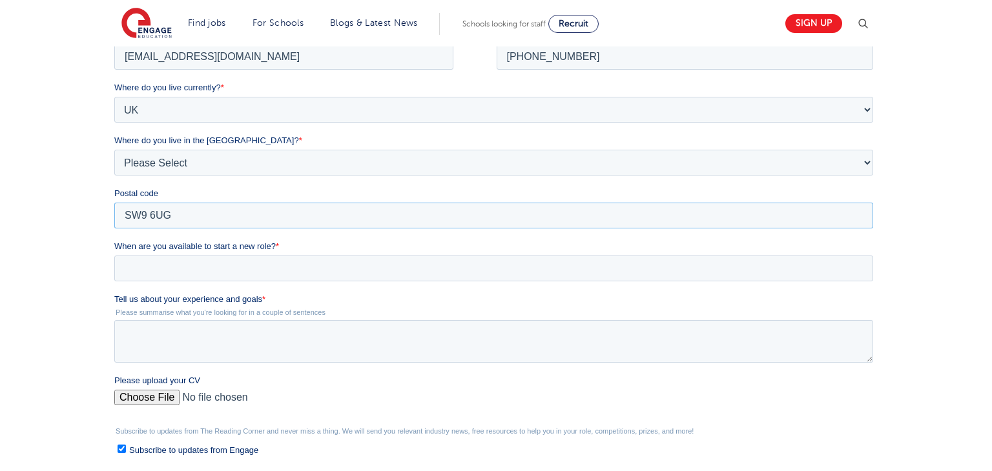
scroll to position [278, 0]
type input "SW9 6UG"
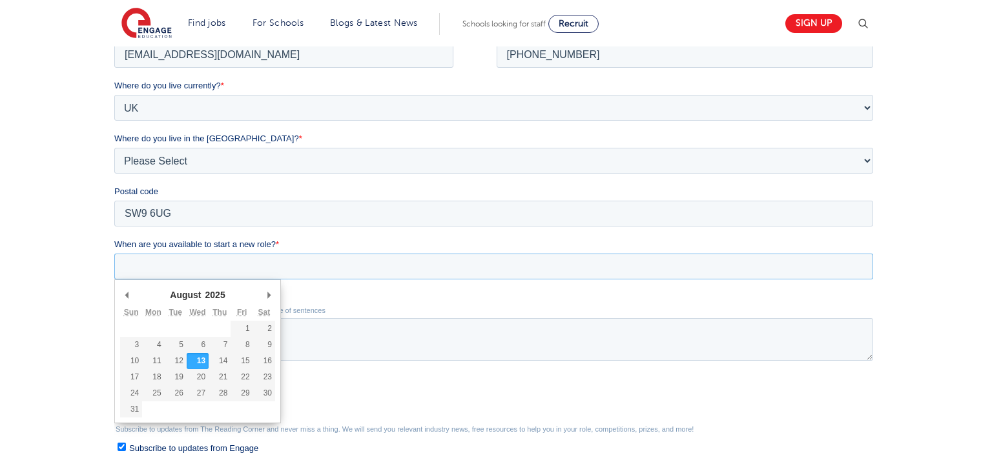
click at [134, 271] on input "When are you available to start a new role? *" at bounding box center [493, 267] width 758 height 26
type div "2025-10-19"
type input "2025/10/19"
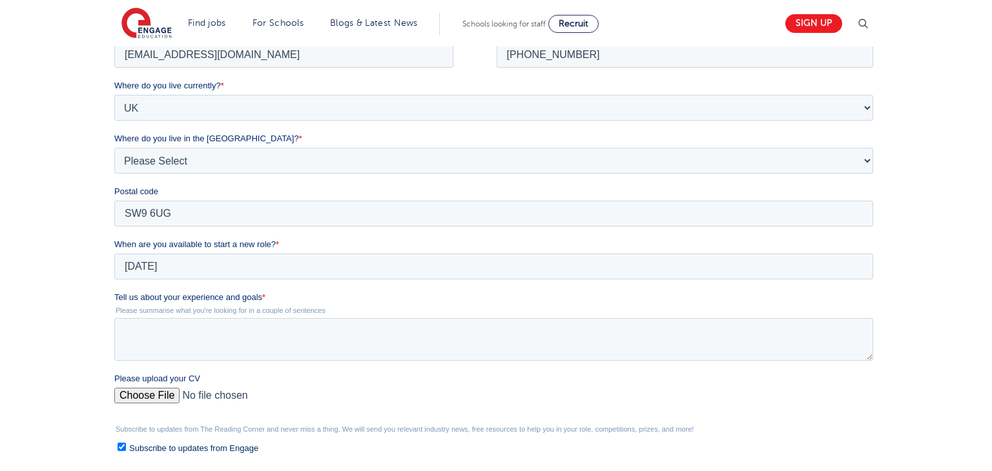
click at [60, 304] on div "We will store your first name, last name, email address, contact number, locati…" at bounding box center [496, 260] width 992 height 700
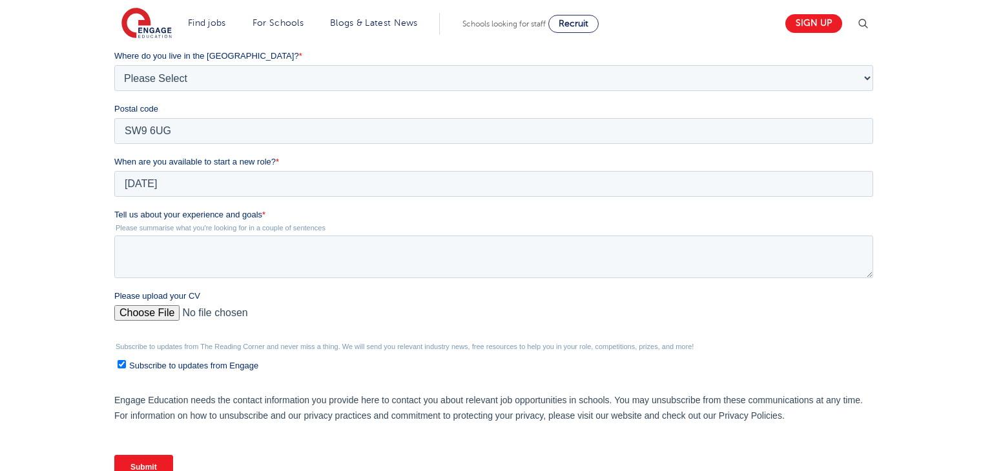
scroll to position [357, 0]
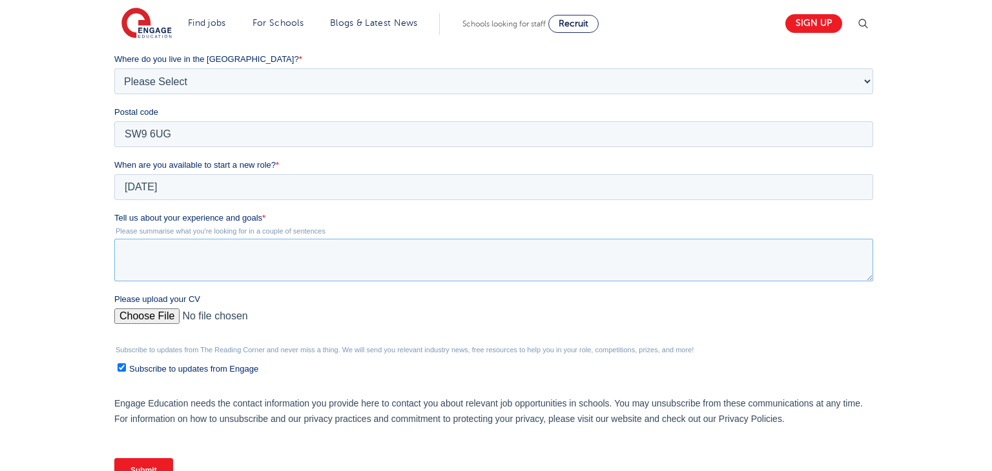
click at [116, 247] on textarea "Tell us about your experience and goals *" at bounding box center [493, 260] width 758 height 43
paste textarea "I am Oksana Vitkovska, a psychologist from Kyiv, Ukraine. I moved to London in …"
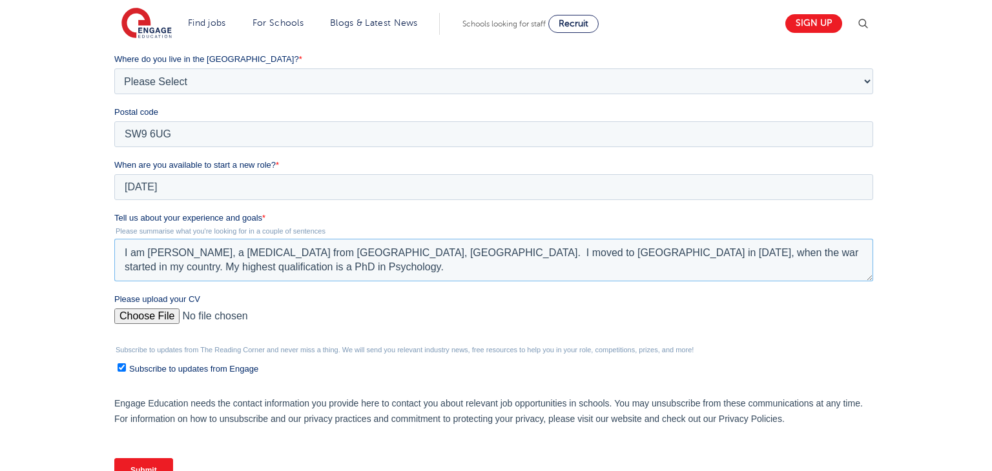
click at [231, 252] on textarea "I am Oksana Vitkovska, a psychologist from Kyiv, Ukraine. I moved to London in …" at bounding box center [493, 260] width 758 height 43
click at [129, 267] on textarea "I am a psychologist from Kyiv, Ukraine. I moved to London in May 2022, when the…" at bounding box center [493, 260] width 758 height 43
click at [847, 255] on textarea "I am a psychologist from Kyiv, Ukraine. I moved to London in May 2022, when the…" at bounding box center [493, 260] width 758 height 43
paste textarea "For the last three years I have been working at Chelsea Hall School for SEN chi…"
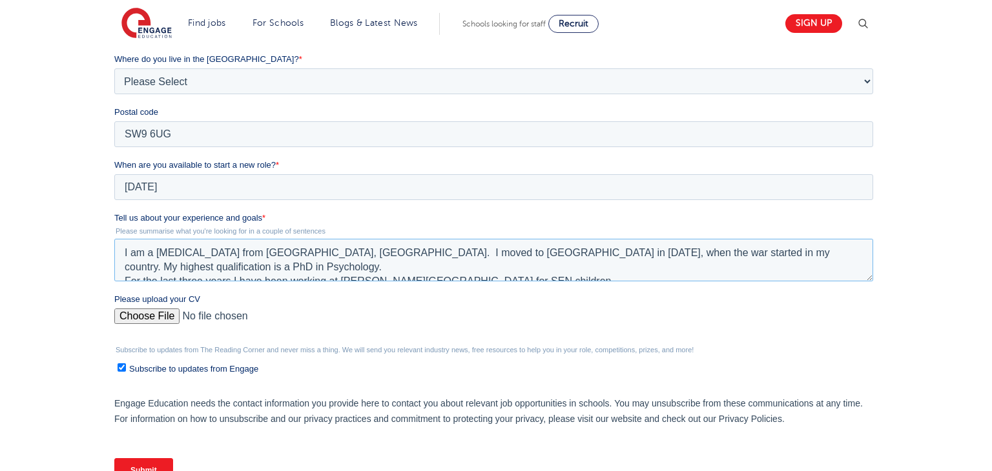
paste textarea "In my current role I support children who face a range of cognitive, physical, …"
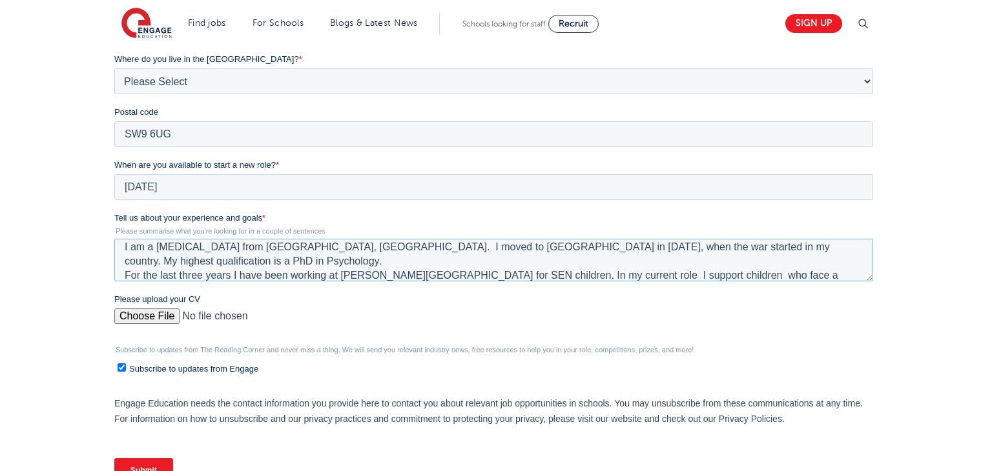
scroll to position [21, 0]
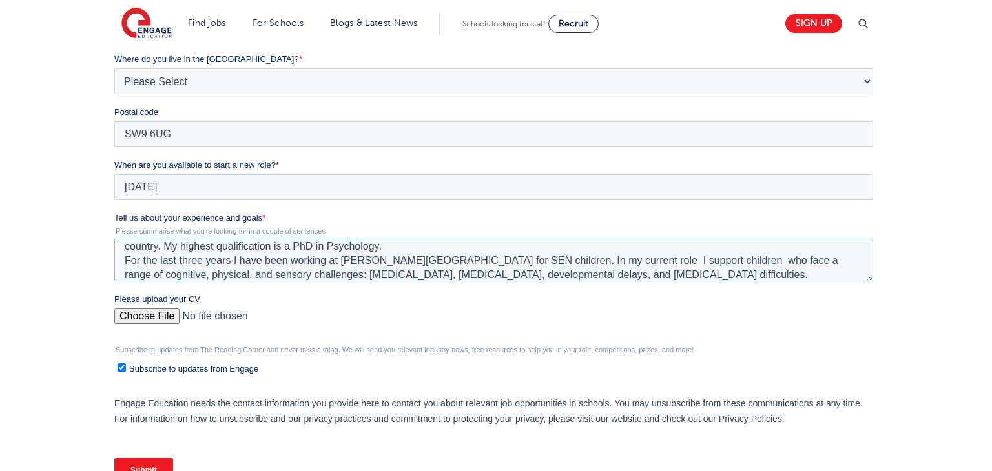
click at [624, 265] on textarea "I am a psychologist from Kyiv, Ukraine. I moved to London in May 2022, when the…" at bounding box center [493, 260] width 758 height 43
paste textarea "I collaborate closely with teachers, speech and language therapists, and occupa…"
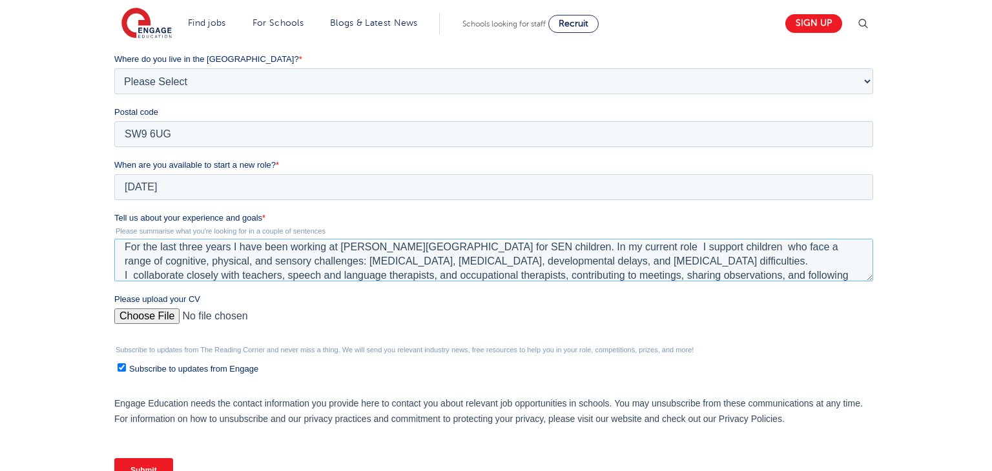
scroll to position [49, 0]
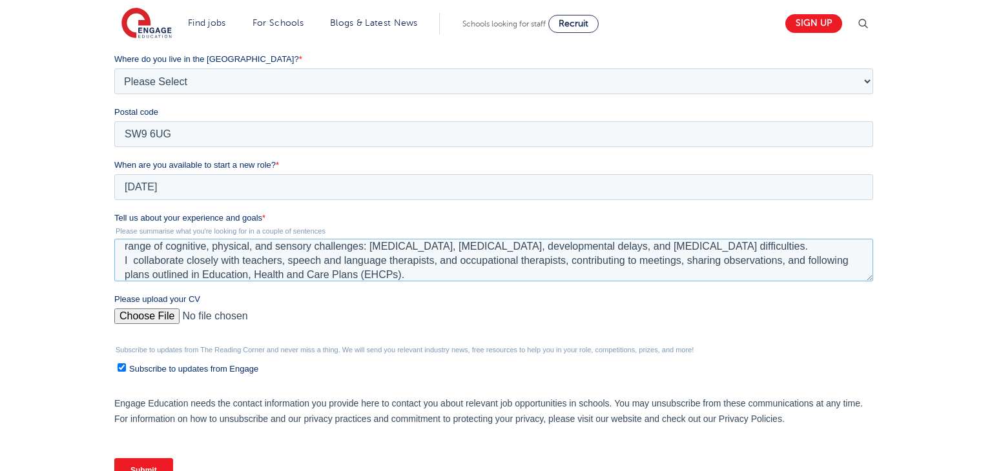
paste textarea "I am especially interested in working with CEN children . I want to further my …"
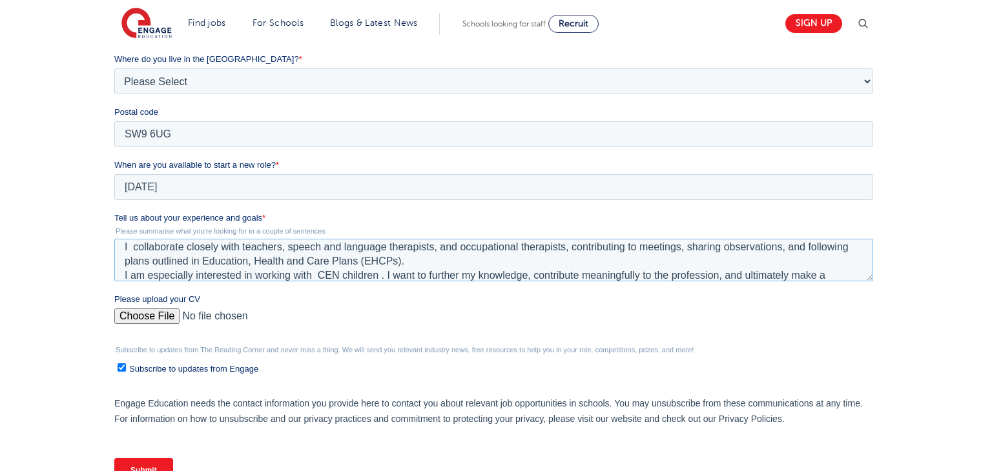
type textarea "I am a psychologist from Kyiv, Ukraine. I moved to London in May 2022, when the…"
click at [174, 314] on input "Please upload your CV" at bounding box center [493, 322] width 758 height 26
type input "C:\fakepath\Copy of Oksana VitkovskaCV-1 (1) (1).docx"
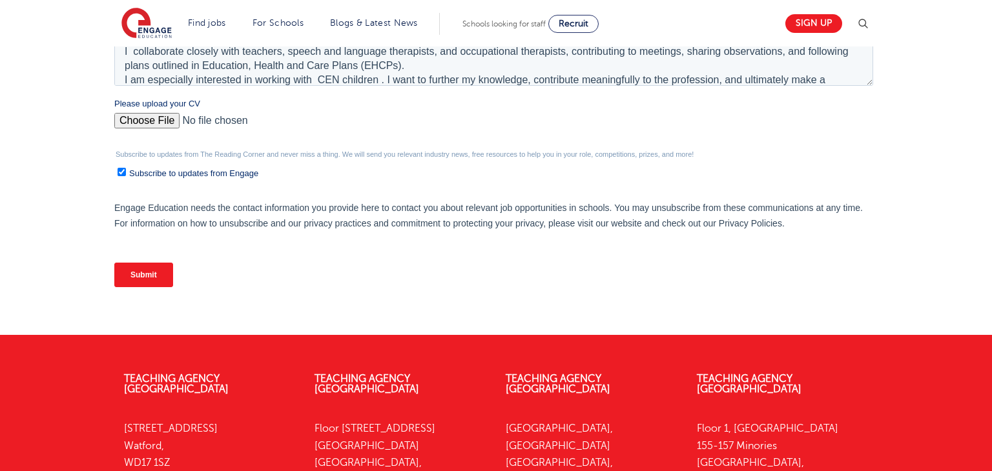
scroll to position [564, 0]
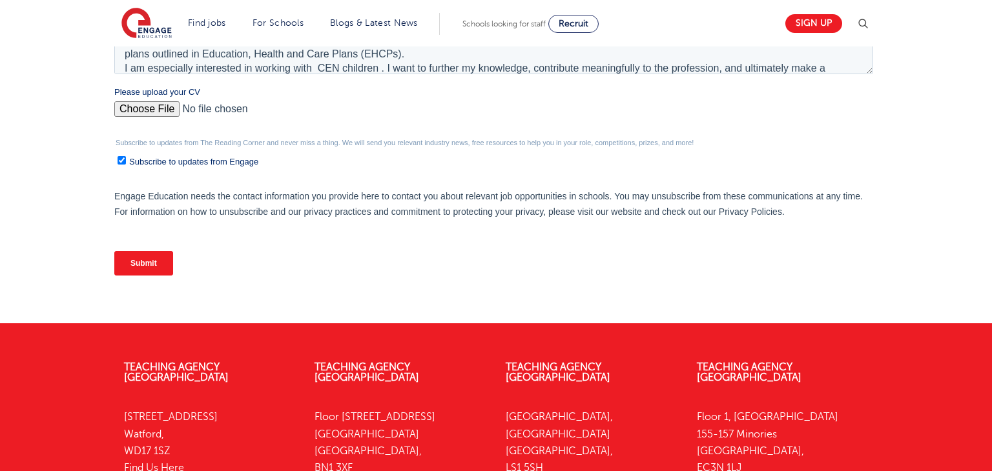
click at [161, 261] on input "Submit" at bounding box center [143, 263] width 59 height 25
